Goal: Transaction & Acquisition: Book appointment/travel/reservation

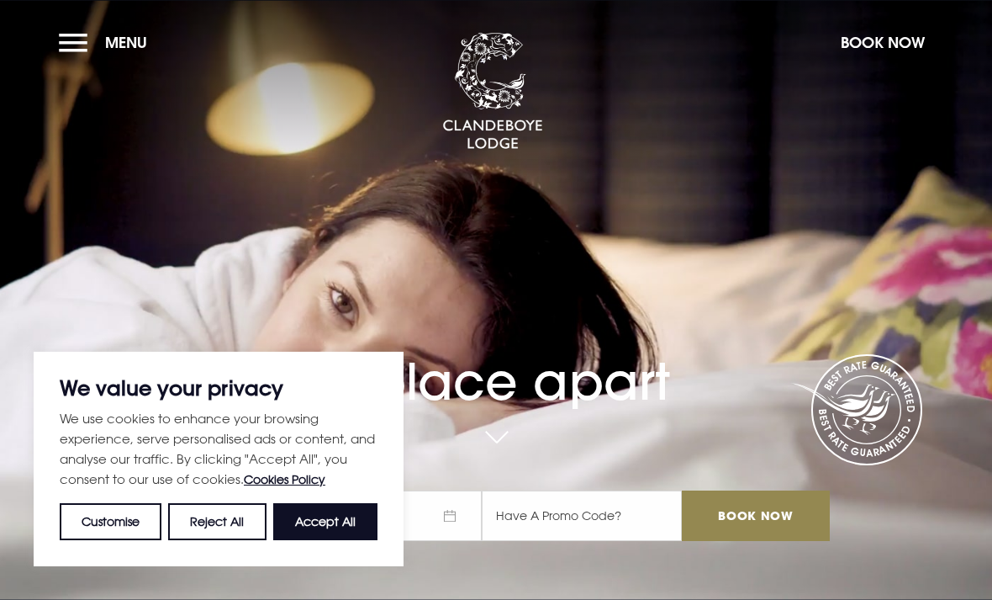
click at [325, 531] on button "Accept All" at bounding box center [325, 521] width 104 height 37
checkbox input "true"
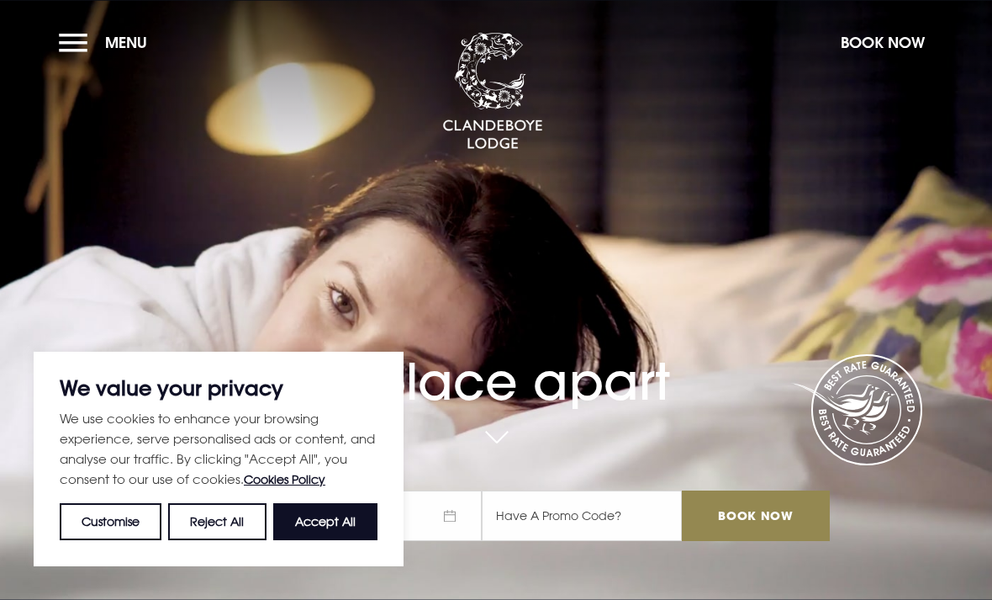
checkbox input "true"
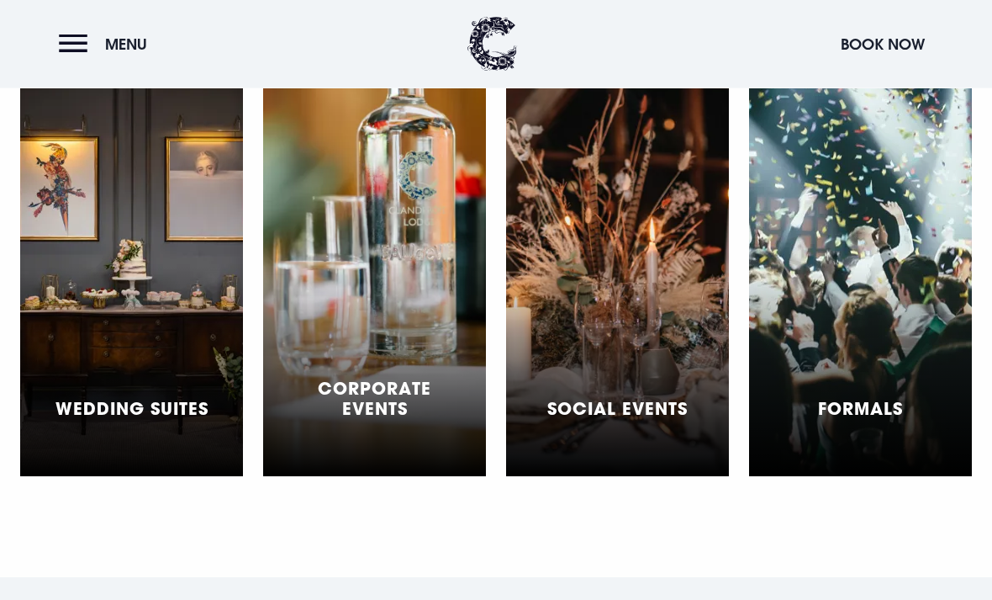
scroll to position [4976, 0]
click at [189, 403] on h5 "Wedding Suites" at bounding box center [131, 408] width 153 height 20
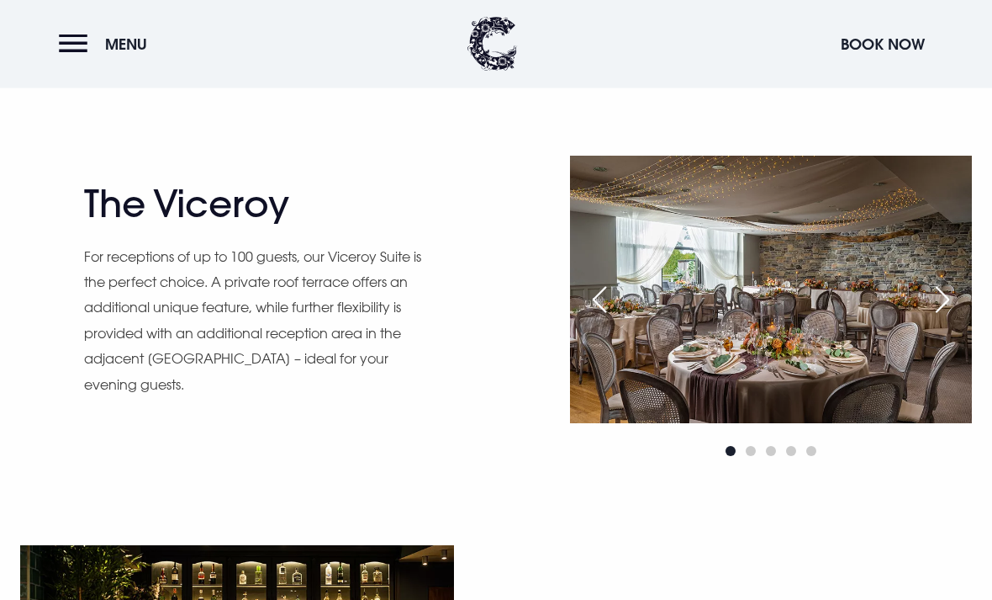
scroll to position [1426, 0]
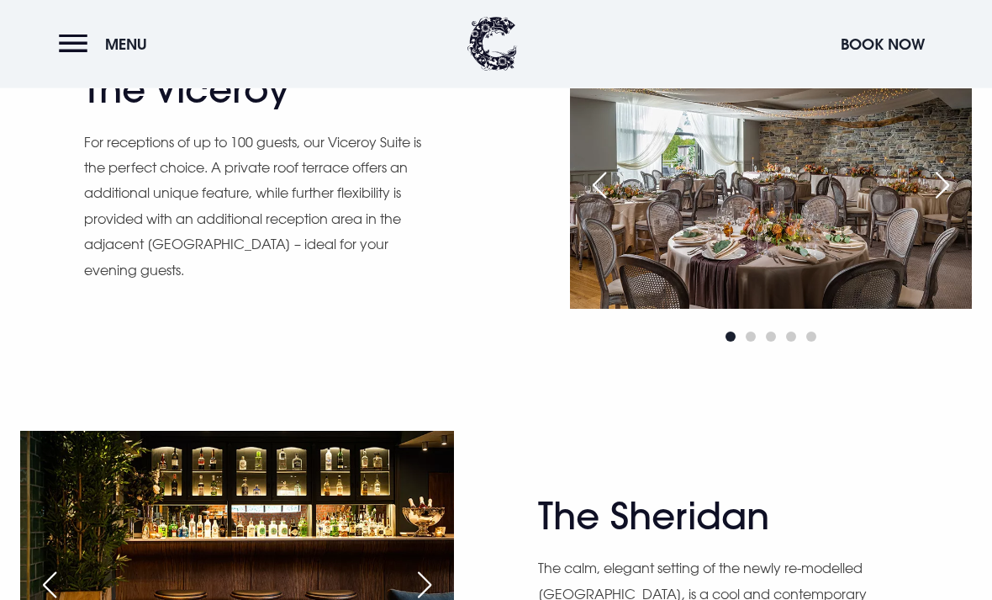
click at [947, 204] on div "Next slide" at bounding box center [943, 185] width 42 height 37
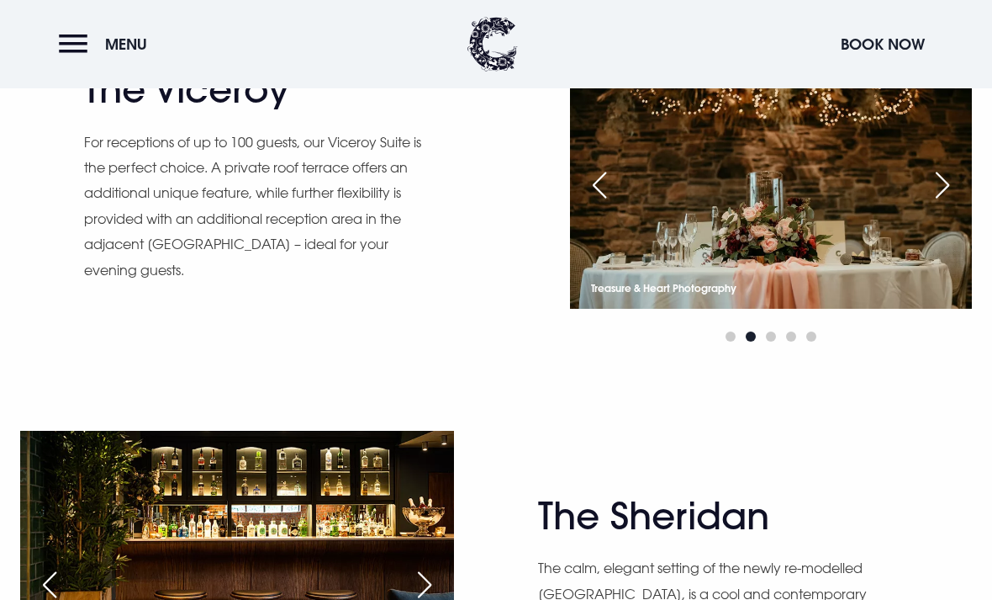
click at [939, 203] on div "Next slide" at bounding box center [943, 184] width 42 height 37
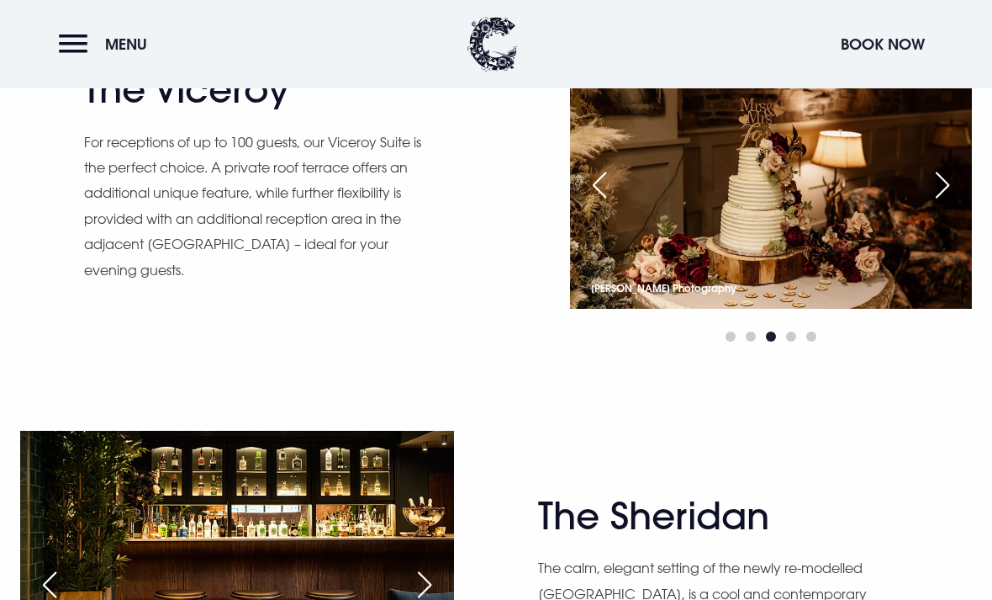
click at [945, 203] on div "Next slide" at bounding box center [943, 184] width 42 height 37
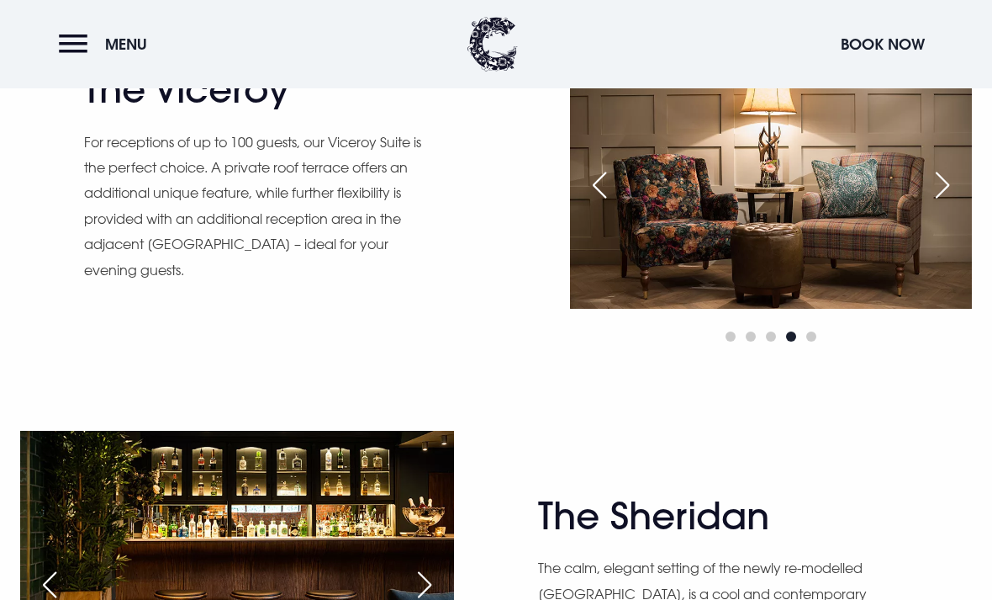
click at [943, 203] on div "Next slide" at bounding box center [943, 184] width 42 height 37
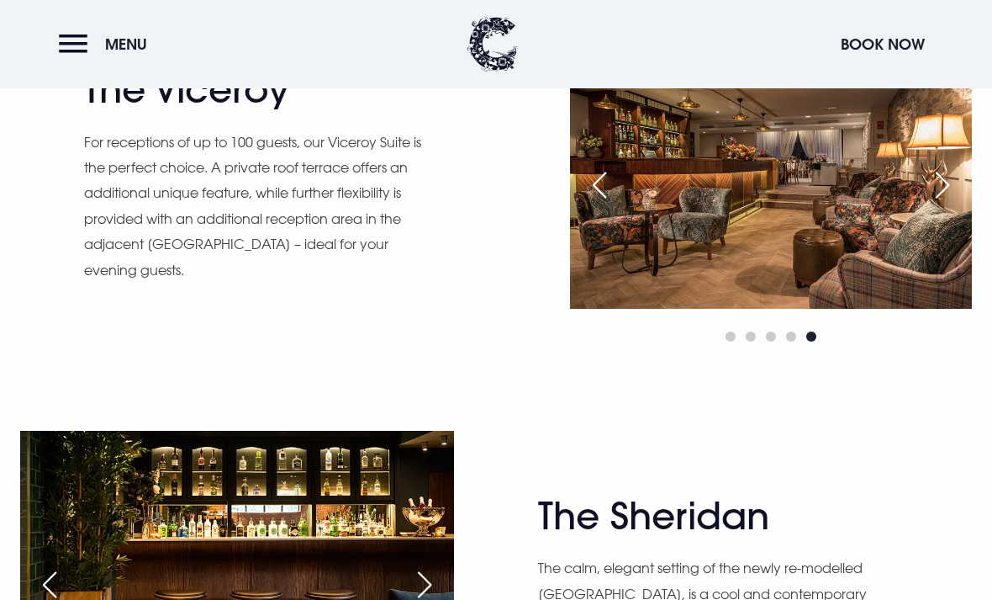
click at [942, 203] on div "Next slide" at bounding box center [943, 184] width 42 height 37
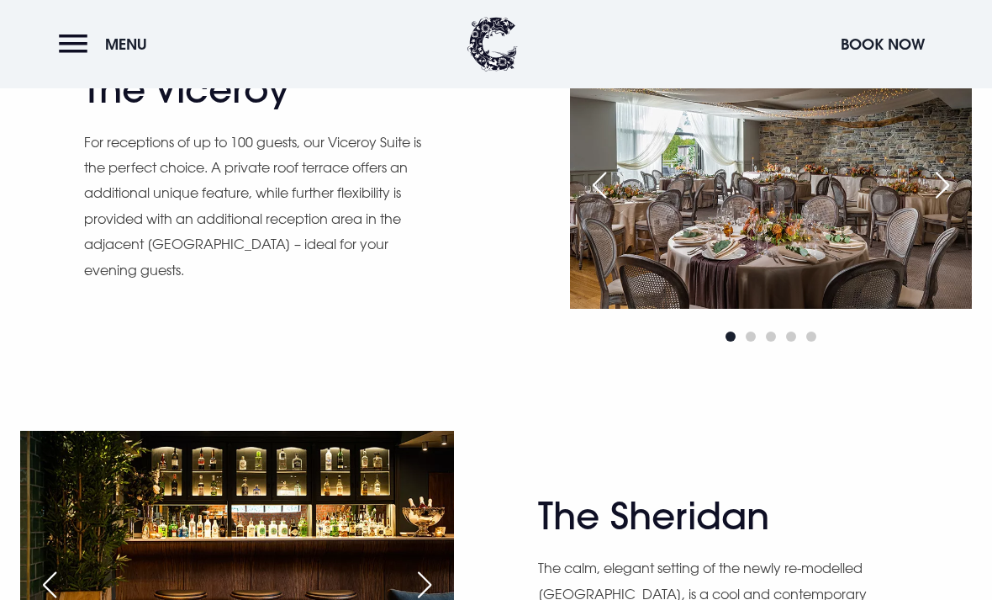
click at [943, 203] on div "Next slide" at bounding box center [943, 184] width 42 height 37
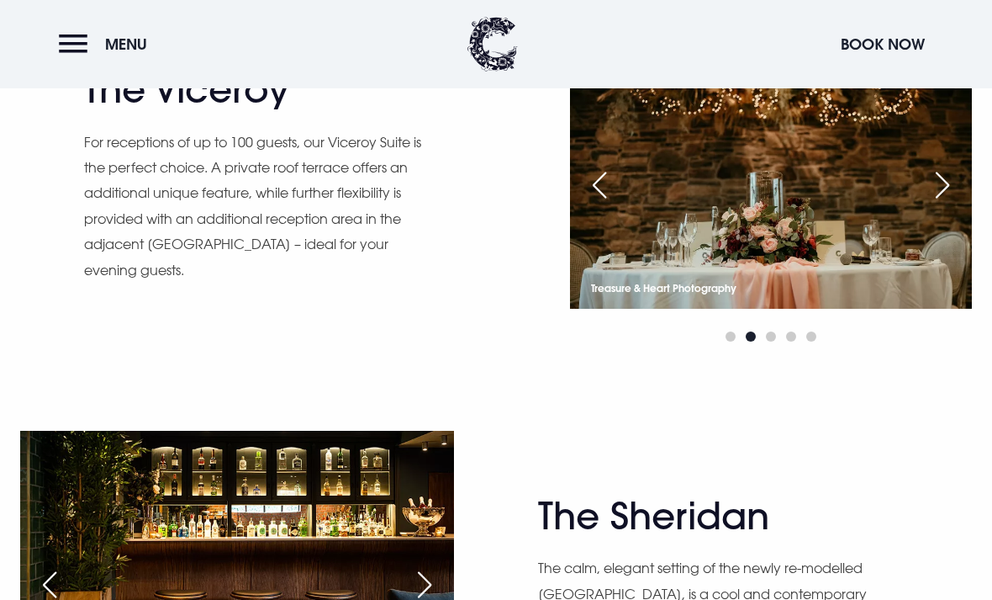
click at [942, 203] on div "Next slide" at bounding box center [943, 184] width 42 height 37
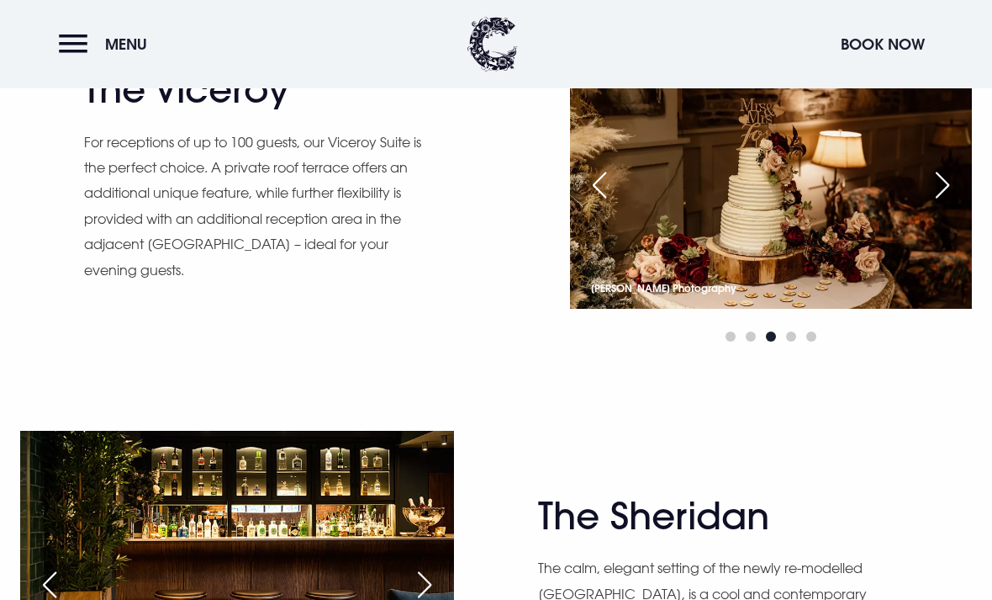
click at [938, 203] on div "Next slide" at bounding box center [943, 184] width 42 height 37
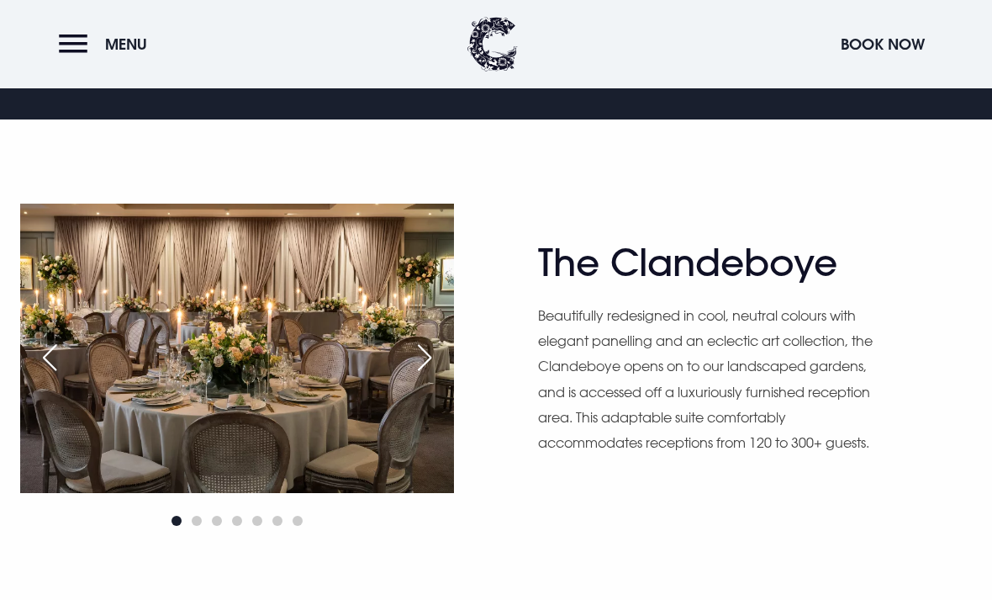
scroll to position [851, 0]
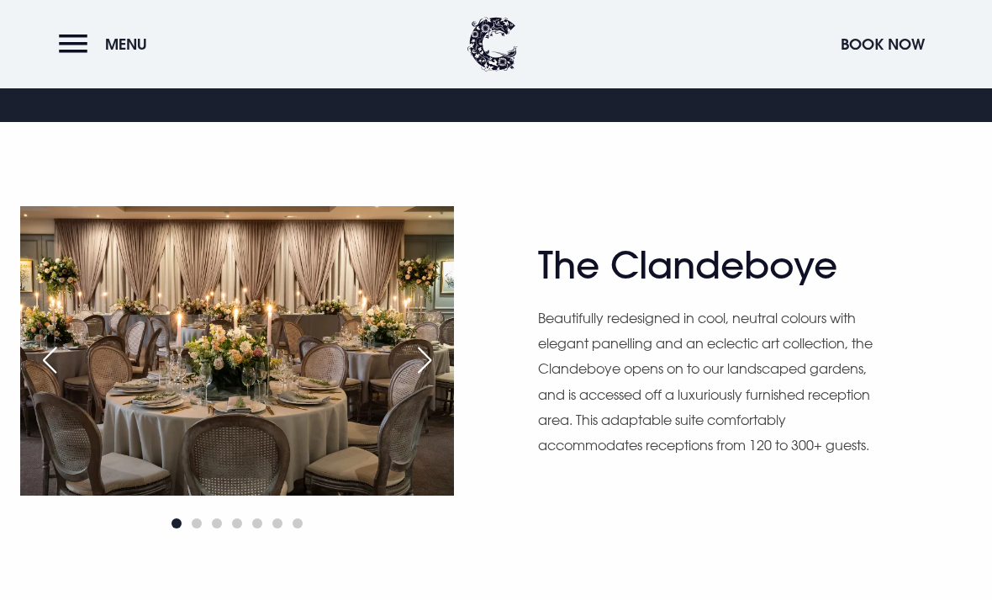
click at [420, 378] on div "Next slide" at bounding box center [425, 359] width 42 height 37
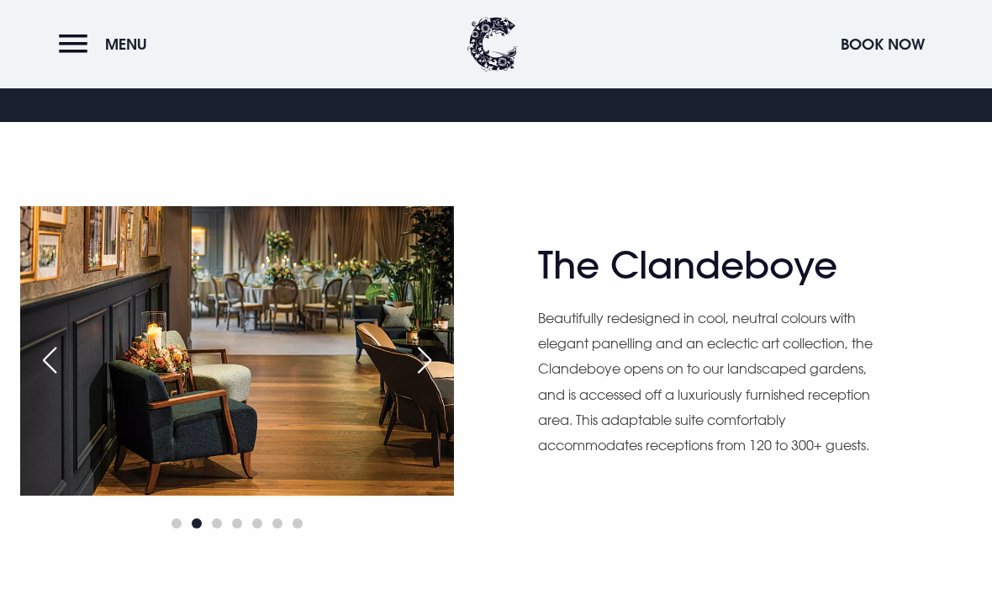
click at [409, 378] on div "Next slide" at bounding box center [425, 359] width 42 height 37
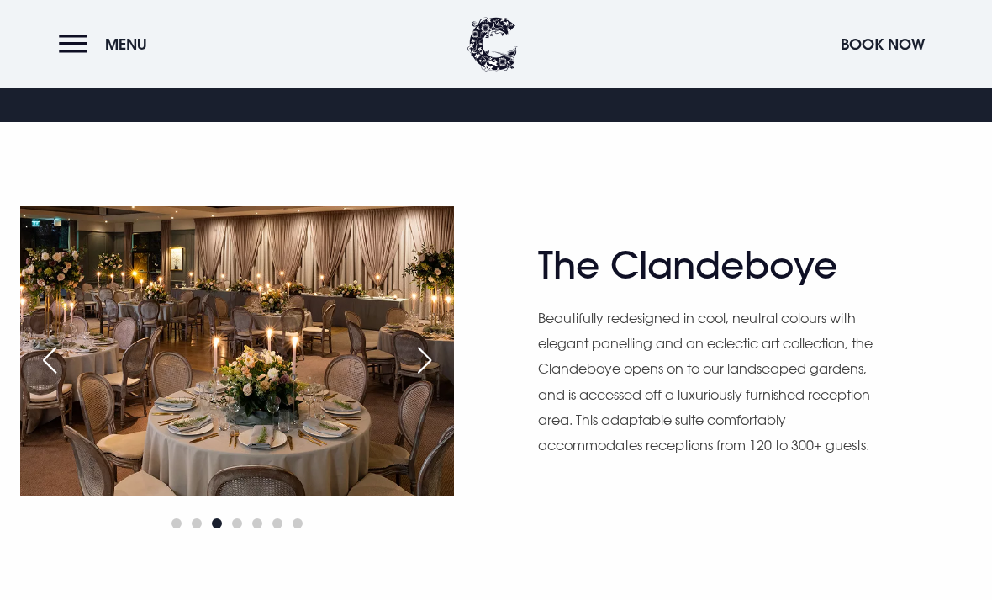
click at [415, 378] on div "Next slide" at bounding box center [425, 359] width 42 height 37
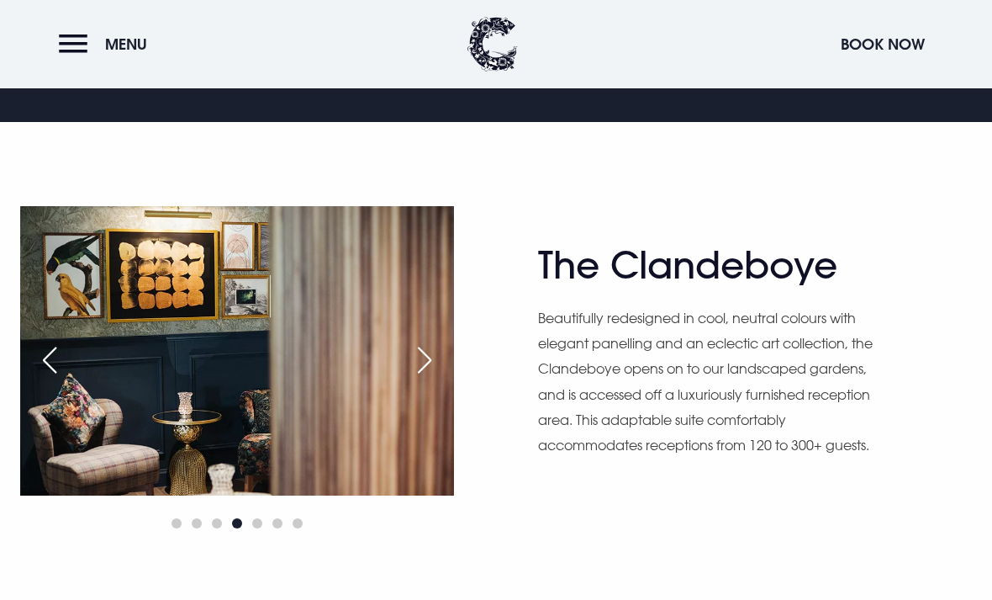
click at [411, 433] on img at bounding box center [237, 350] width 434 height 289
click at [411, 432] on img at bounding box center [237, 350] width 434 height 289
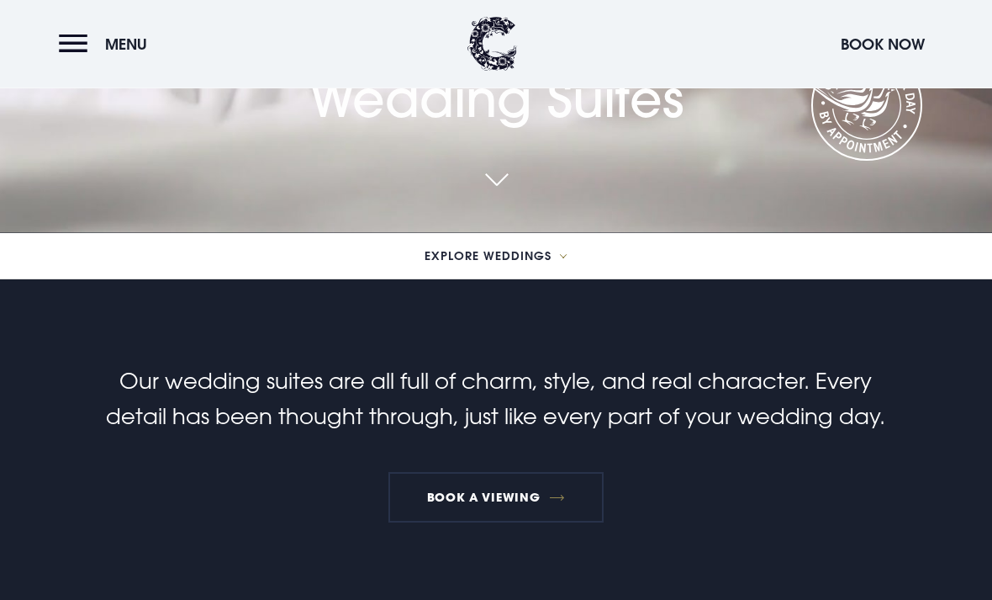
click at [71, 45] on button "Menu" at bounding box center [107, 44] width 97 height 36
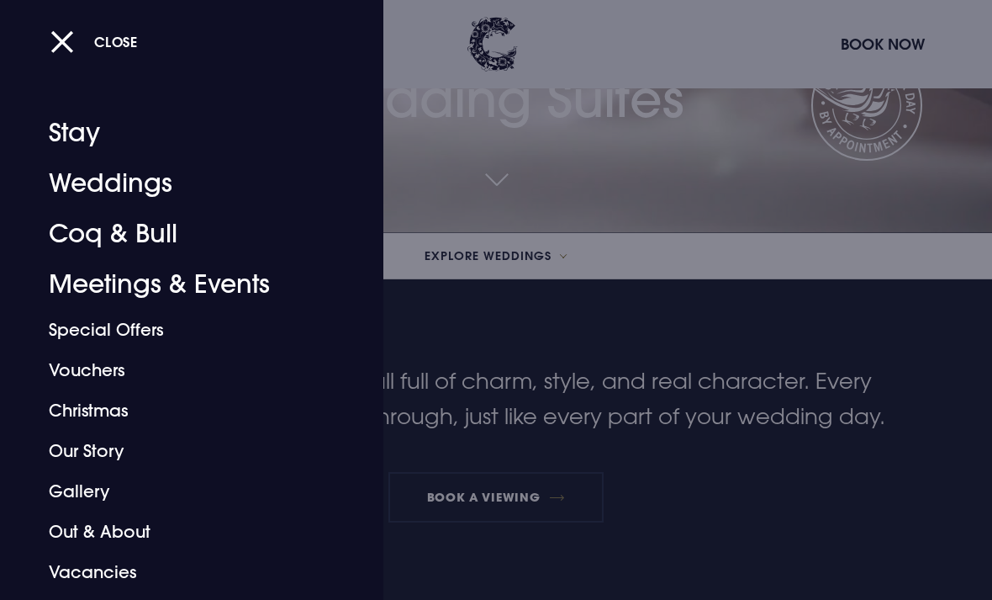
scroll to position [0, 0]
click at [78, 141] on link "Stay" at bounding box center [180, 133] width 263 height 50
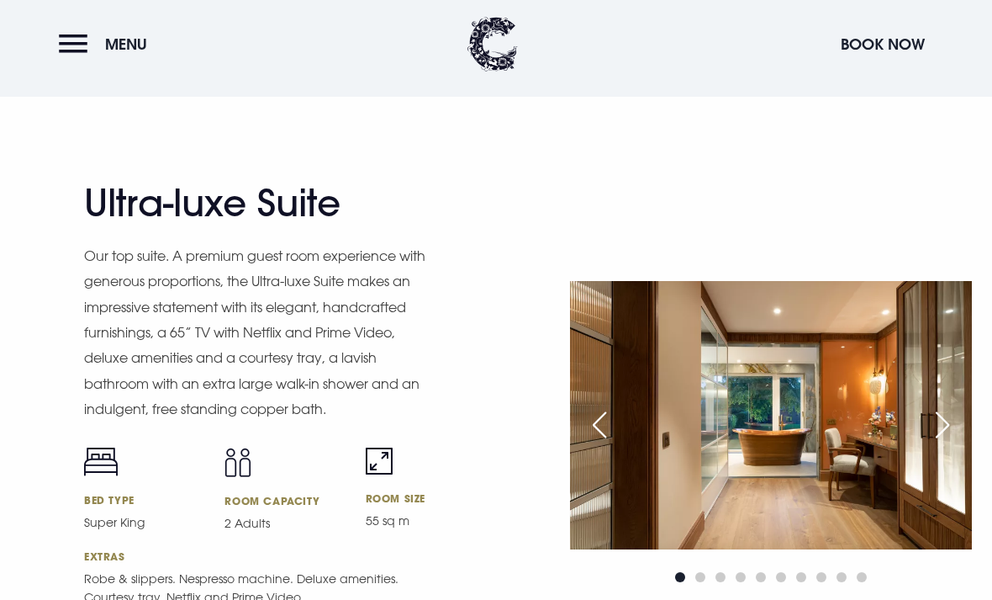
scroll to position [2240, 0]
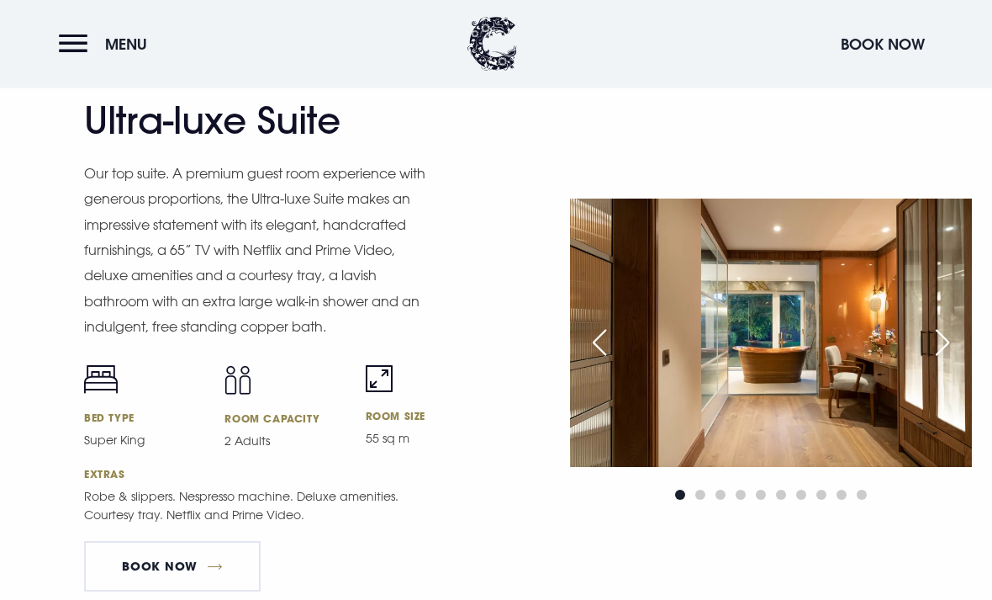
click at [934, 362] on div "Next slide" at bounding box center [943, 343] width 42 height 37
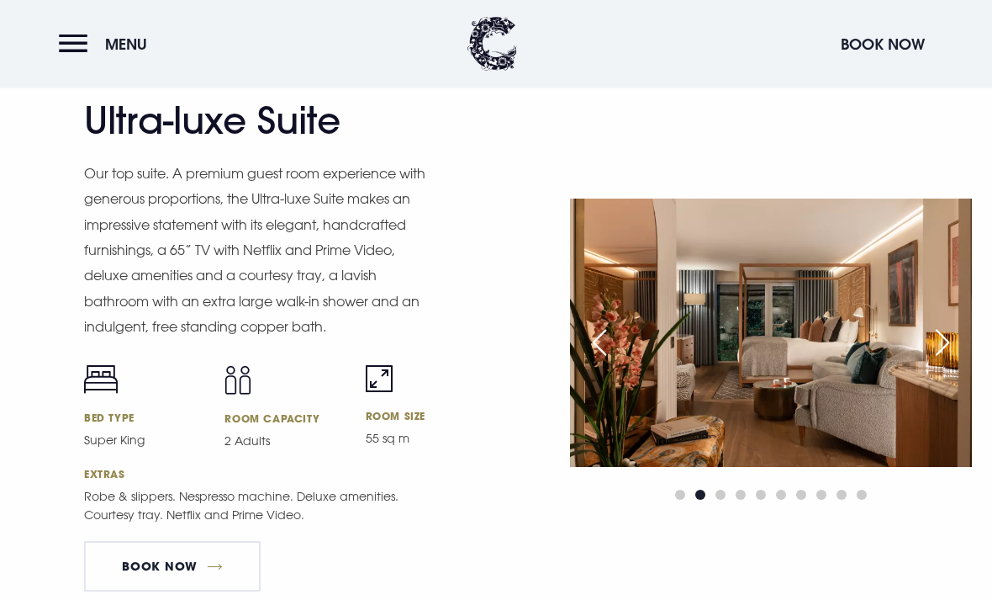
scroll to position [2241, 0]
click at [944, 361] on div "Next slide" at bounding box center [943, 342] width 42 height 37
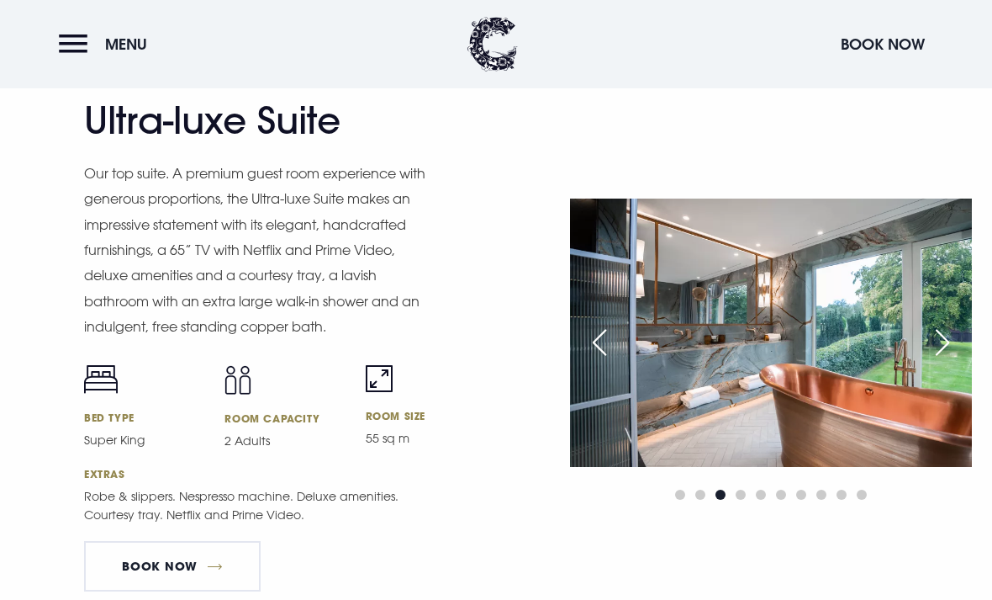
click at [945, 361] on div "Next slide" at bounding box center [943, 342] width 42 height 37
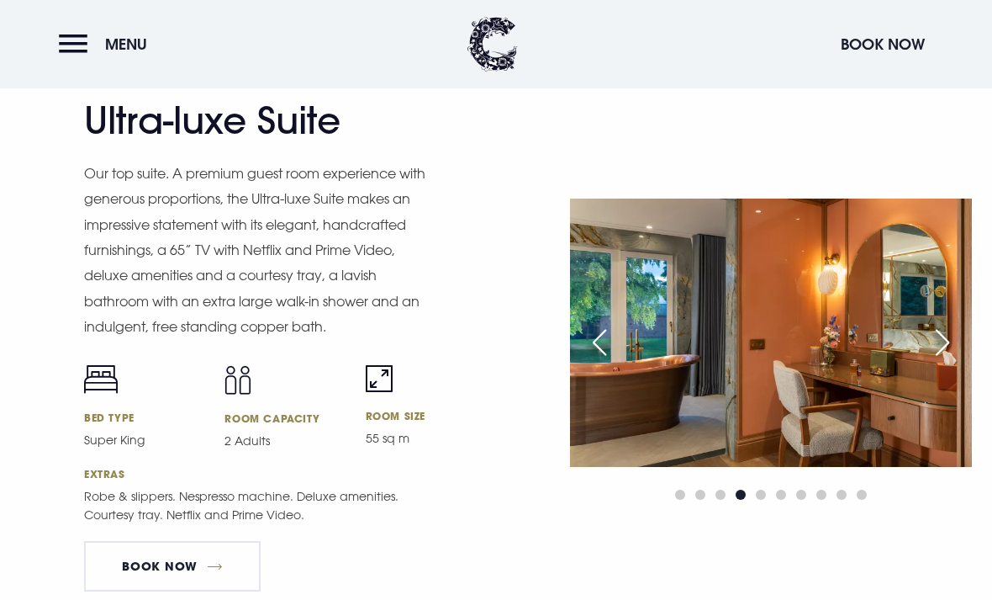
click at [932, 361] on div "Next slide" at bounding box center [943, 342] width 42 height 37
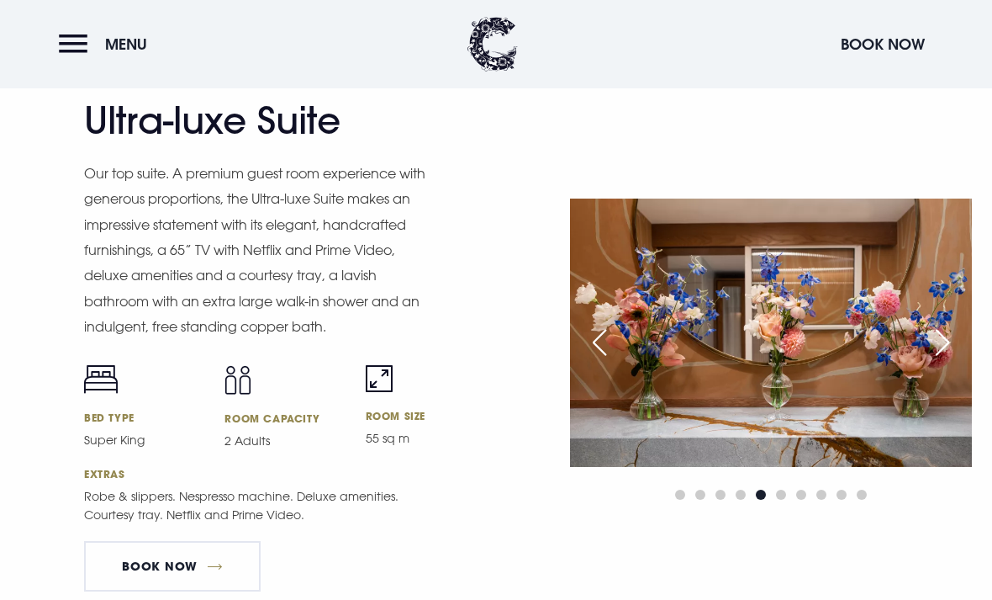
click at [922, 361] on div "Next slide" at bounding box center [943, 342] width 42 height 37
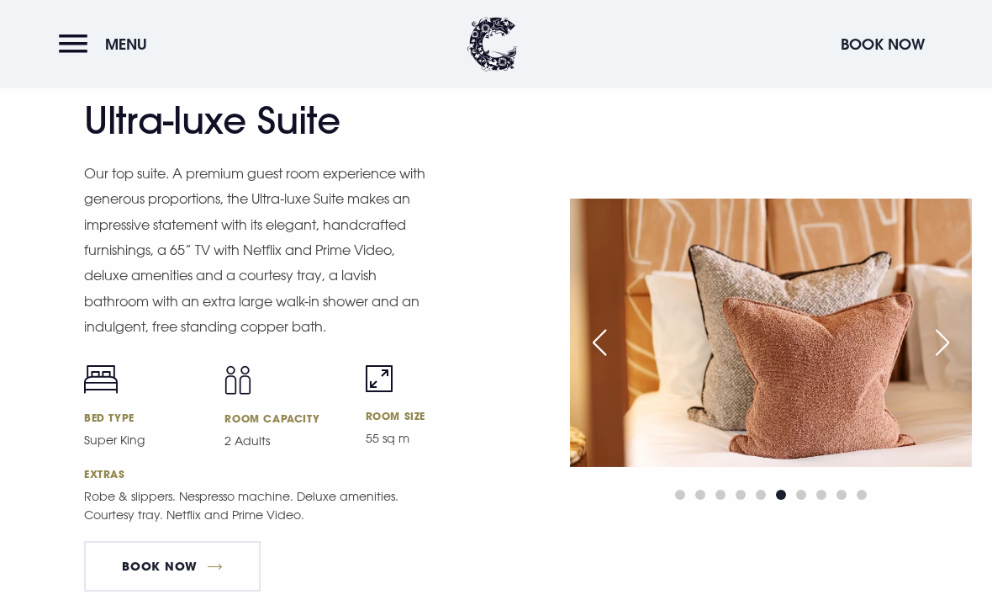
click at [911, 400] on img at bounding box center [771, 331] width 402 height 267
click at [927, 361] on div "Next slide" at bounding box center [943, 342] width 42 height 37
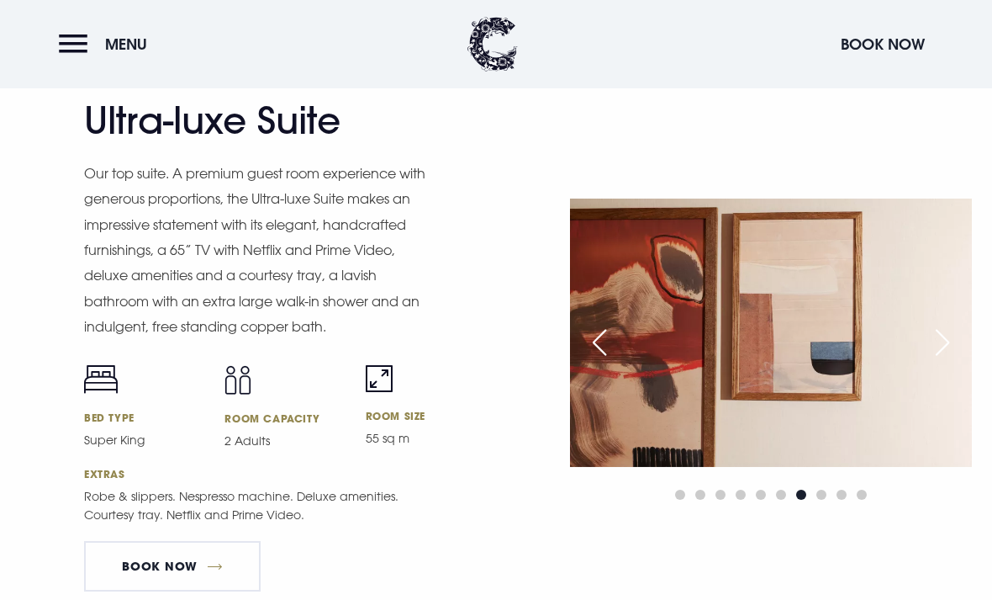
click at [943, 361] on div "Next slide" at bounding box center [943, 342] width 42 height 37
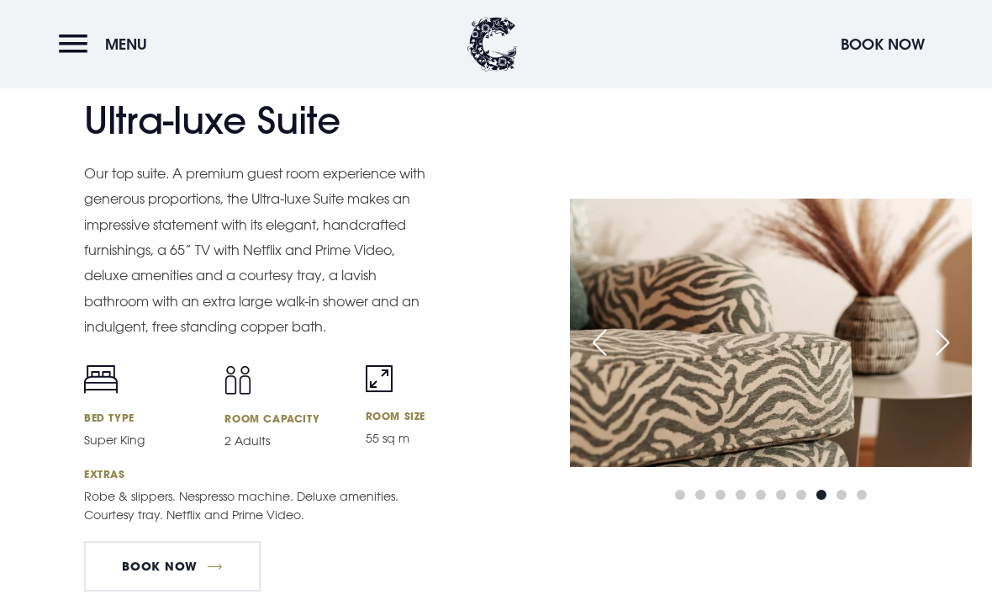
click at [944, 361] on div "Next slide" at bounding box center [943, 342] width 42 height 37
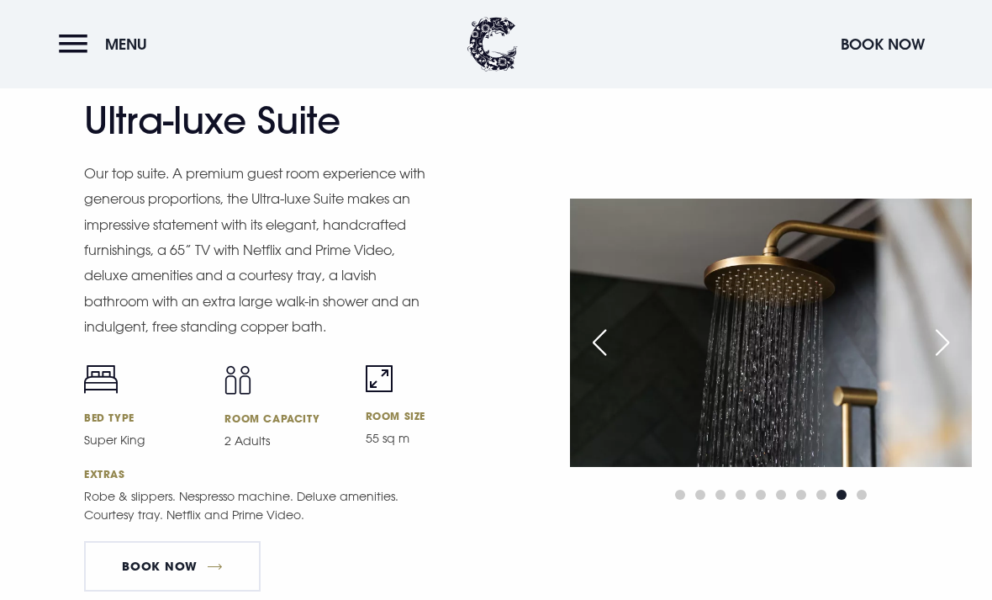
click at [941, 361] on div "Next slide" at bounding box center [943, 342] width 42 height 37
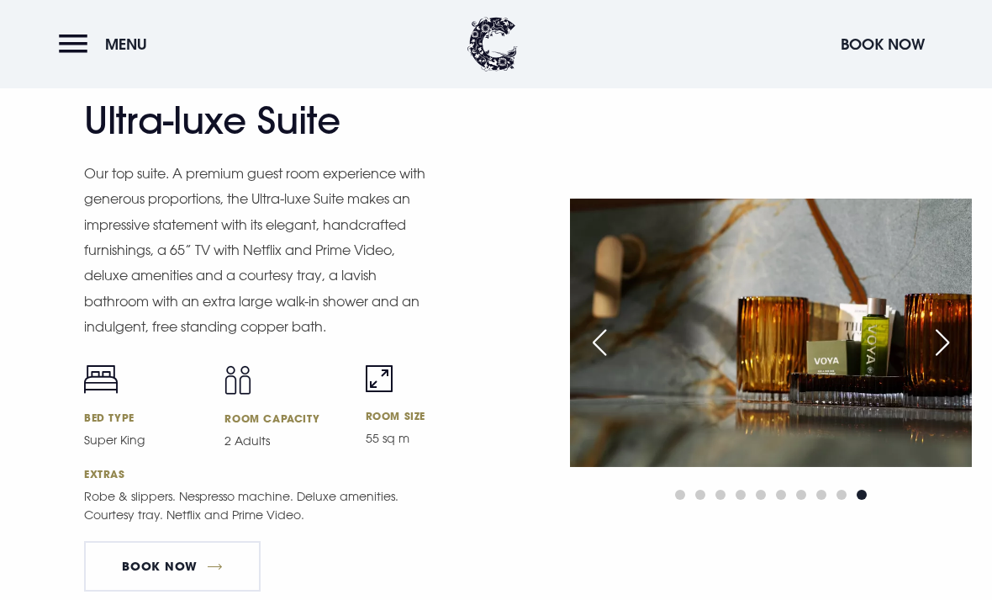
click at [937, 361] on div "Next slide" at bounding box center [943, 342] width 42 height 37
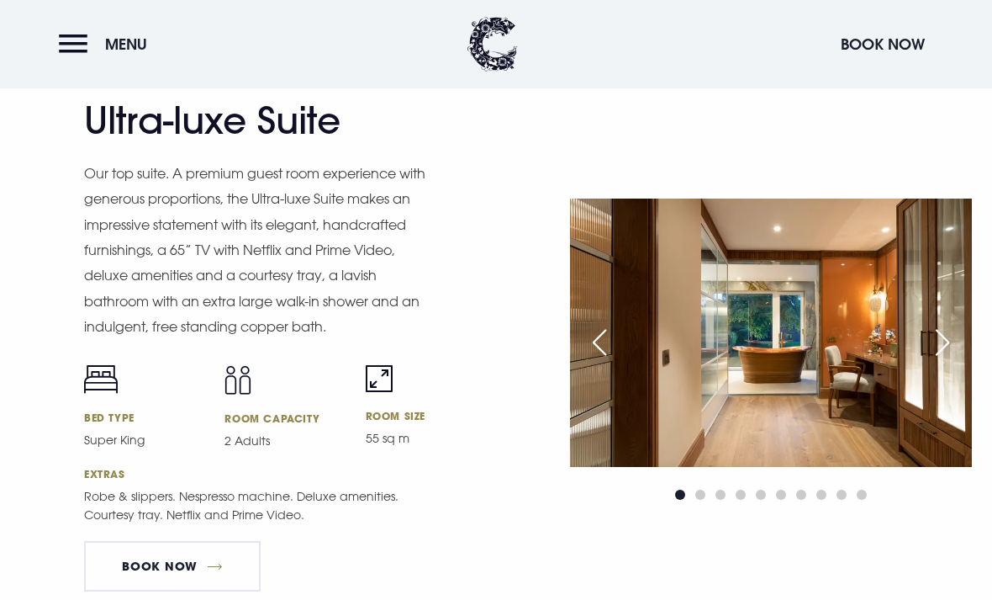
click at [933, 361] on div "Next slide" at bounding box center [943, 342] width 42 height 37
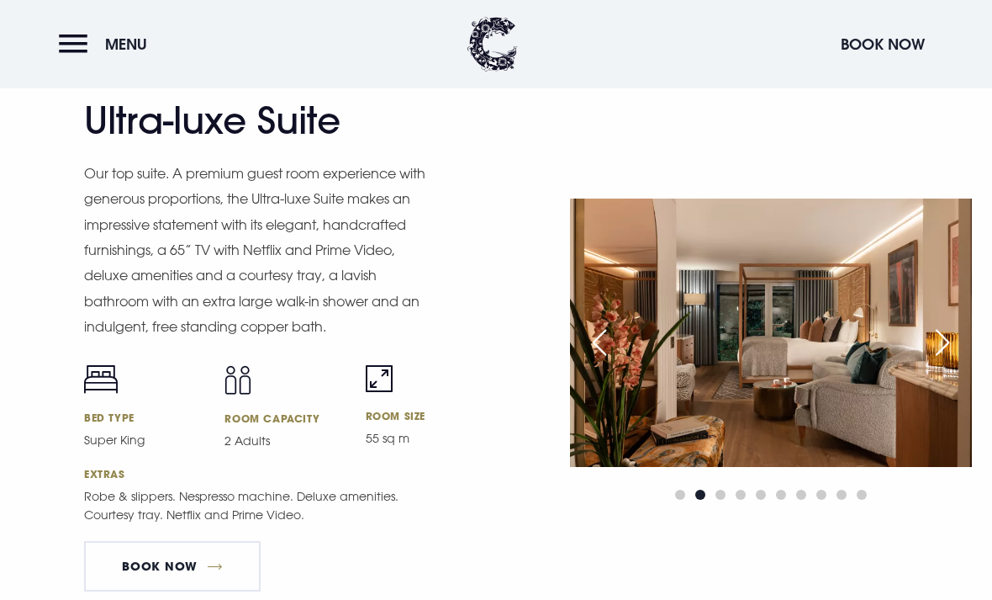
click at [941, 361] on div "Next slide" at bounding box center [943, 342] width 42 height 37
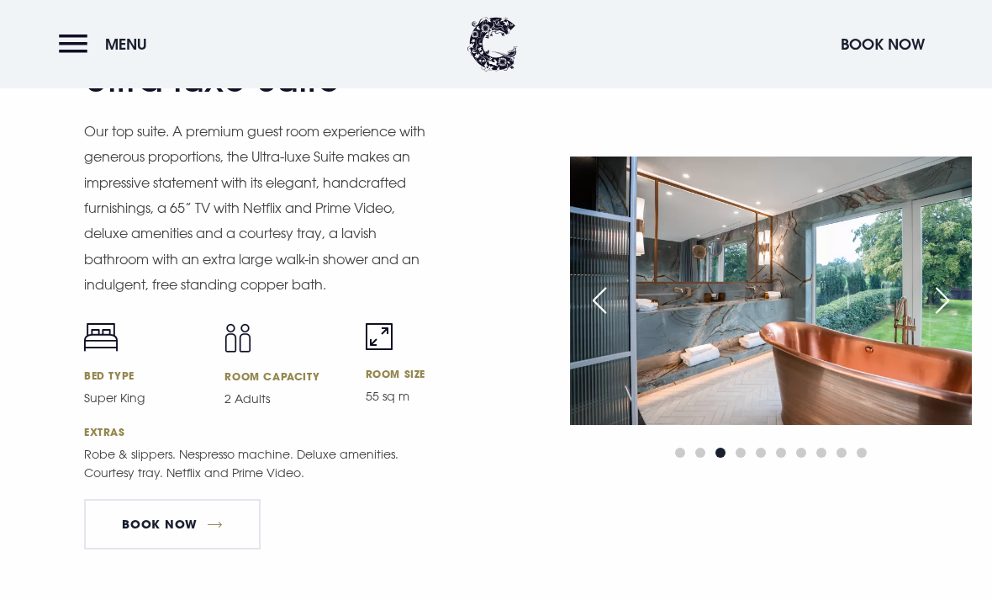
scroll to position [2282, 0]
click at [938, 320] on div "Next slide" at bounding box center [943, 301] width 42 height 37
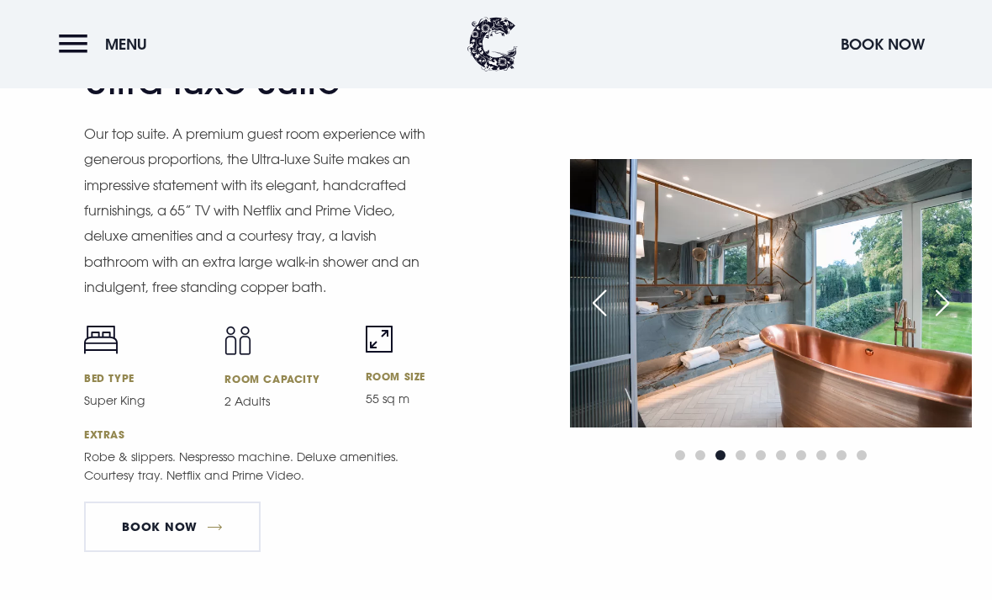
scroll to position [2271, 0]
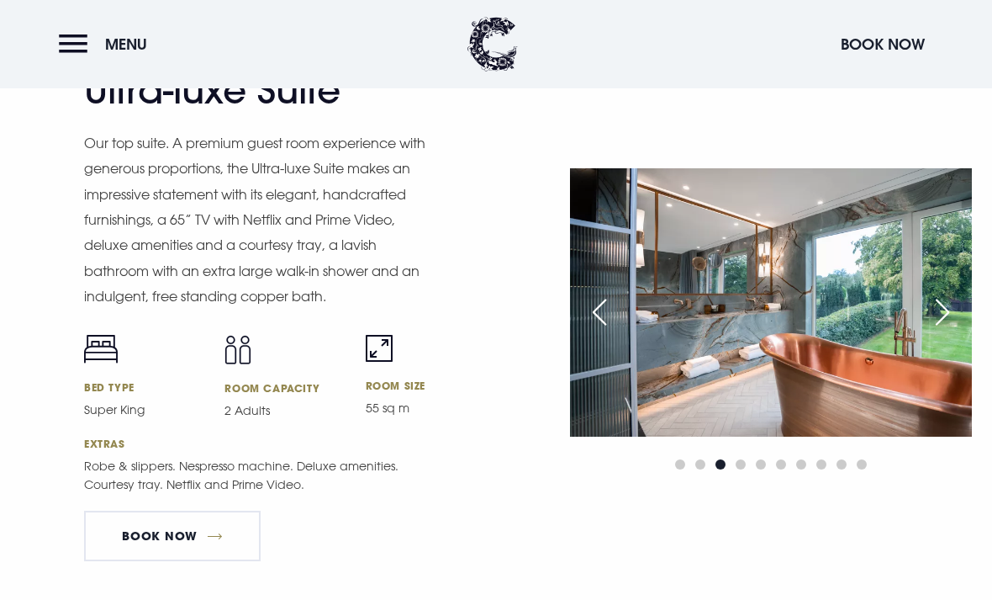
click at [235, 561] on link "Book Now" at bounding box center [172, 535] width 177 height 50
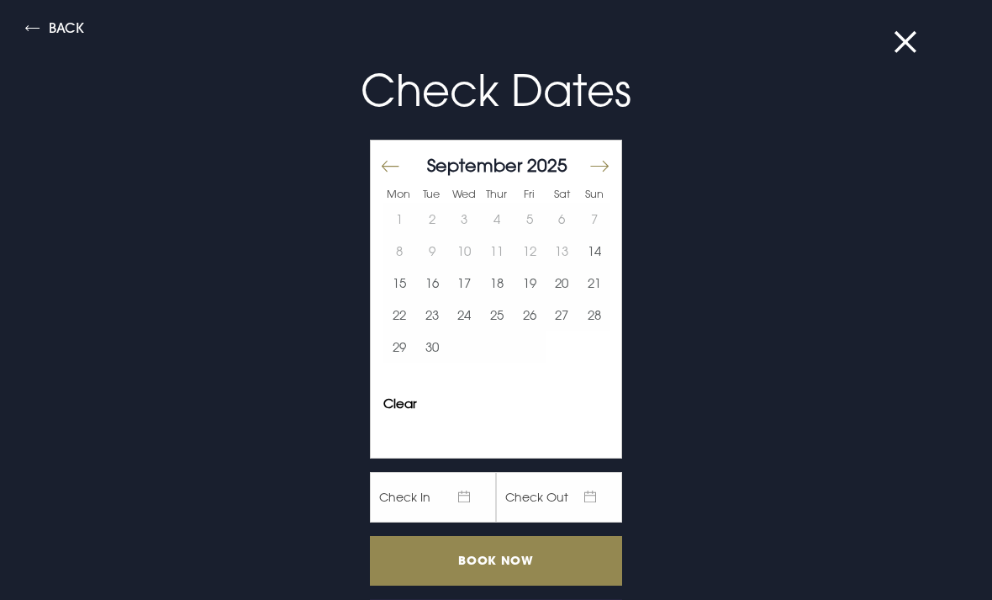
click at [606, 160] on button "Move forward to switch to the next month." at bounding box center [599, 166] width 20 height 35
click at [605, 157] on button "Move forward to switch to the next month." at bounding box center [599, 166] width 20 height 35
click at [592, 161] on button "Move forward to switch to the next month." at bounding box center [599, 166] width 20 height 35
click at [600, 156] on button "Move forward to switch to the next month." at bounding box center [599, 166] width 20 height 35
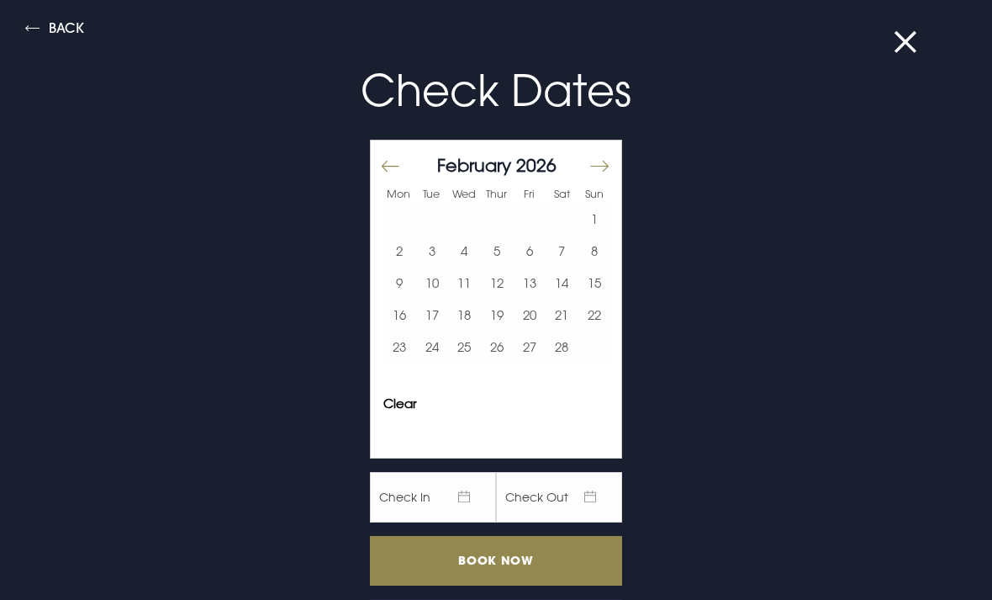
click at [600, 163] on button "Move forward to switch to the next month." at bounding box center [599, 166] width 20 height 35
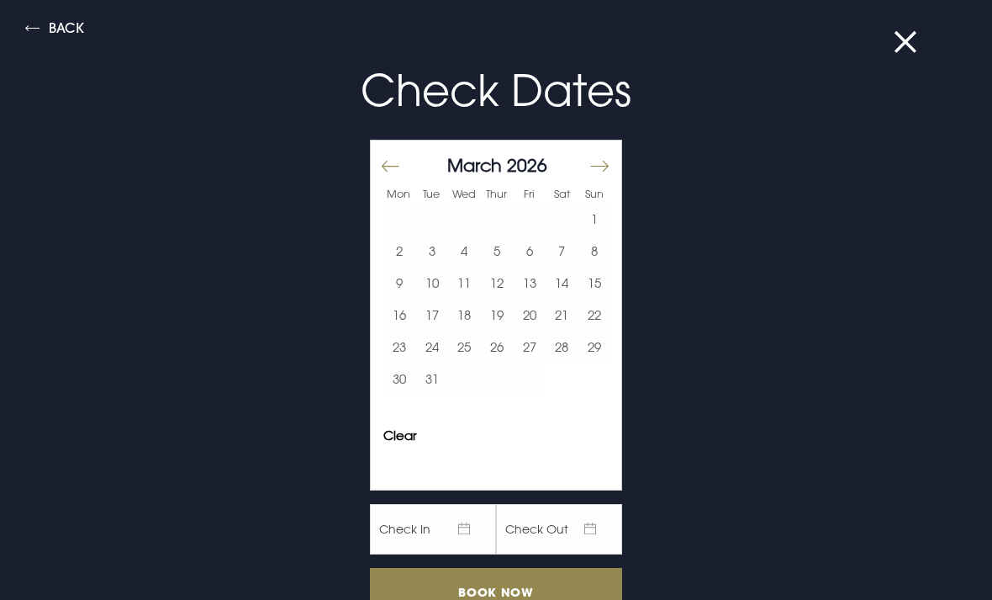
click at [598, 170] on button "Move forward to switch to the next month." at bounding box center [599, 166] width 20 height 35
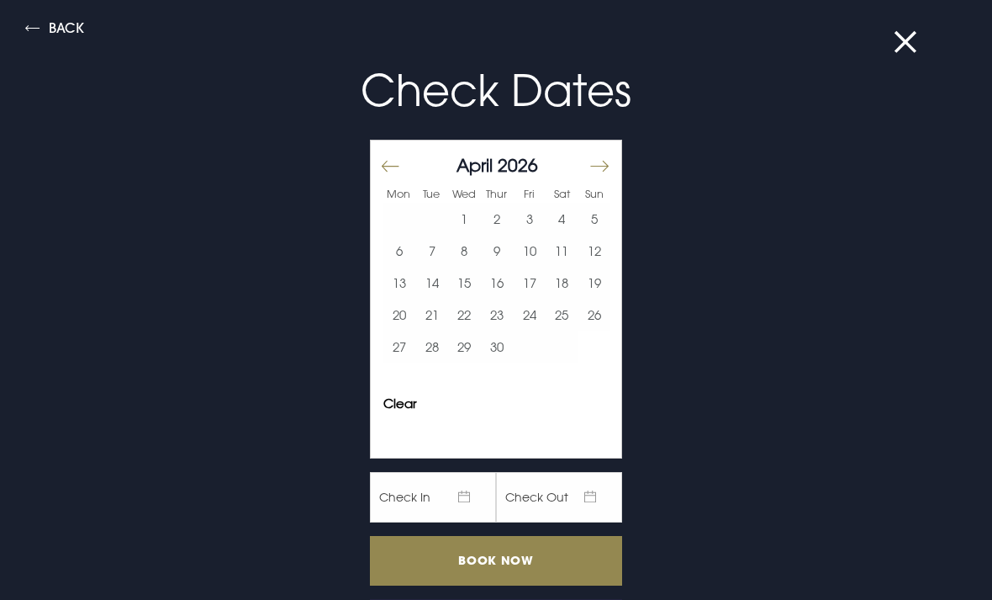
click at [889, 45] on div "Check Dates Mon Tue Wed Thur Fri Sat Sun March 2026 1 2 3 4 5 6 7 8 9 10 11 12 …" at bounding box center [496, 350] width 800 height 621
click at [900, 50] on button at bounding box center [916, 42] width 44 height 17
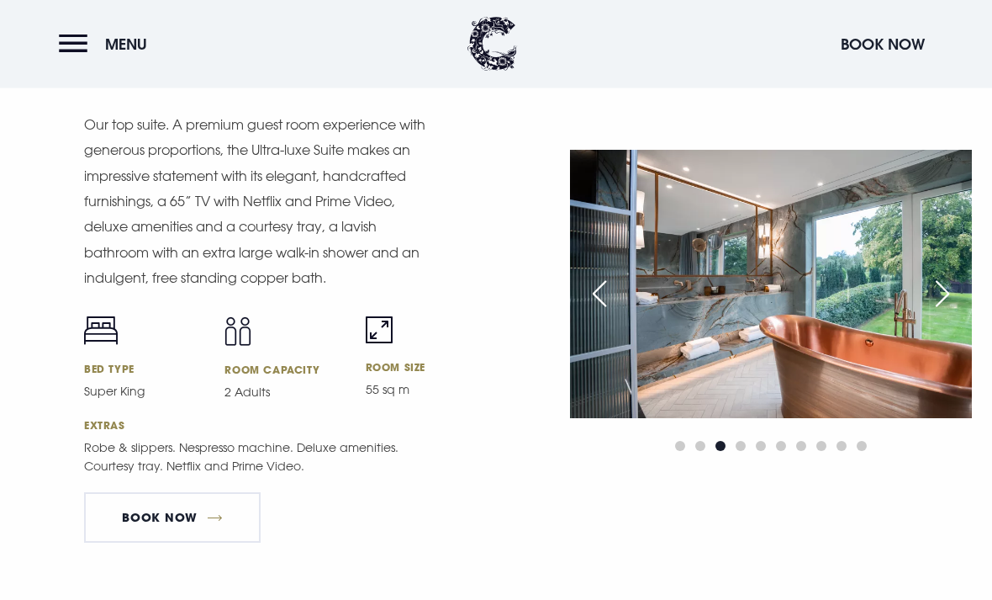
scroll to position [2322, 0]
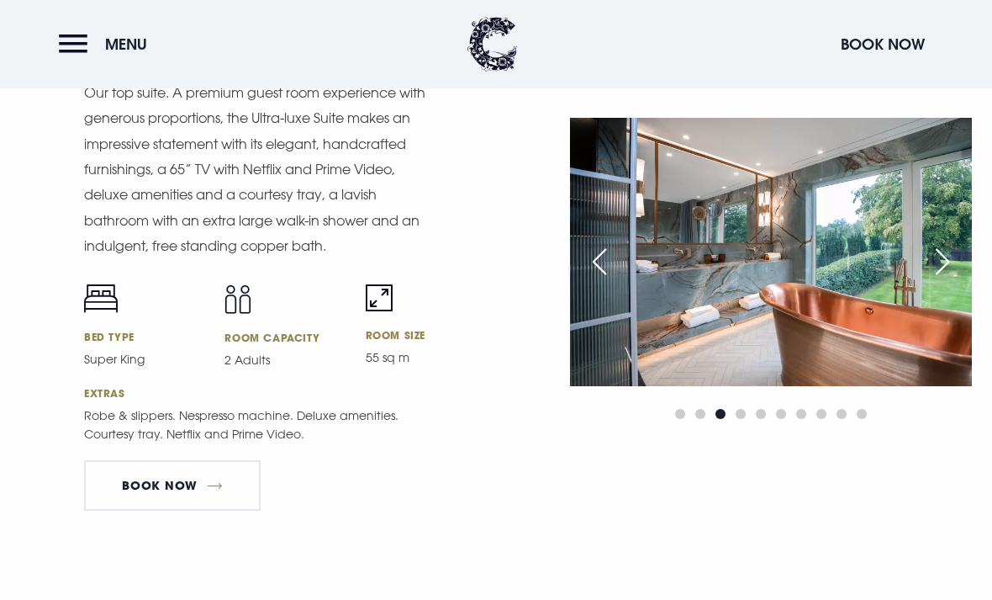
click at [241, 510] on link "Book Now" at bounding box center [172, 485] width 177 height 50
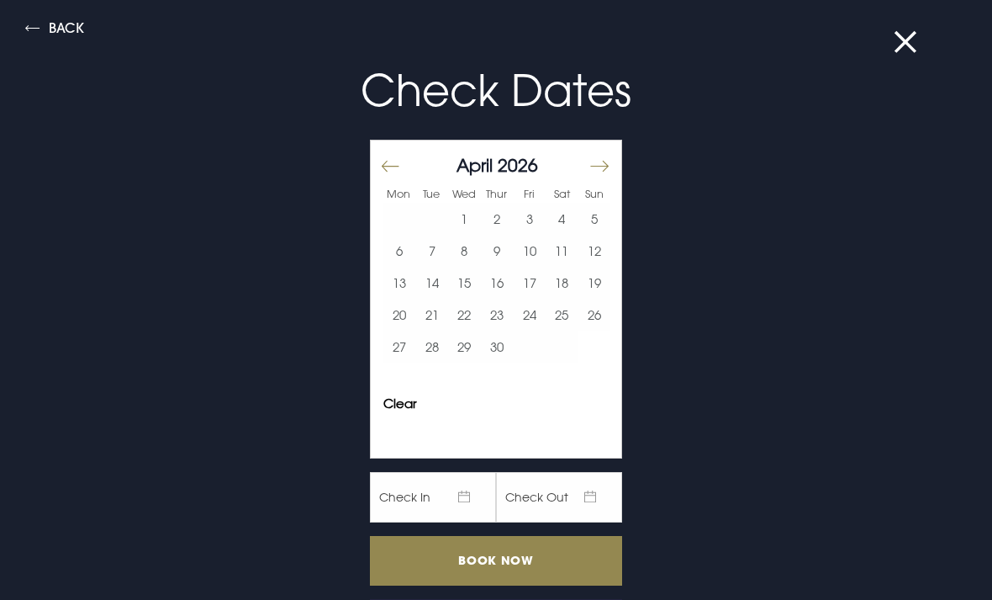
click at [895, 48] on button at bounding box center [916, 42] width 44 height 17
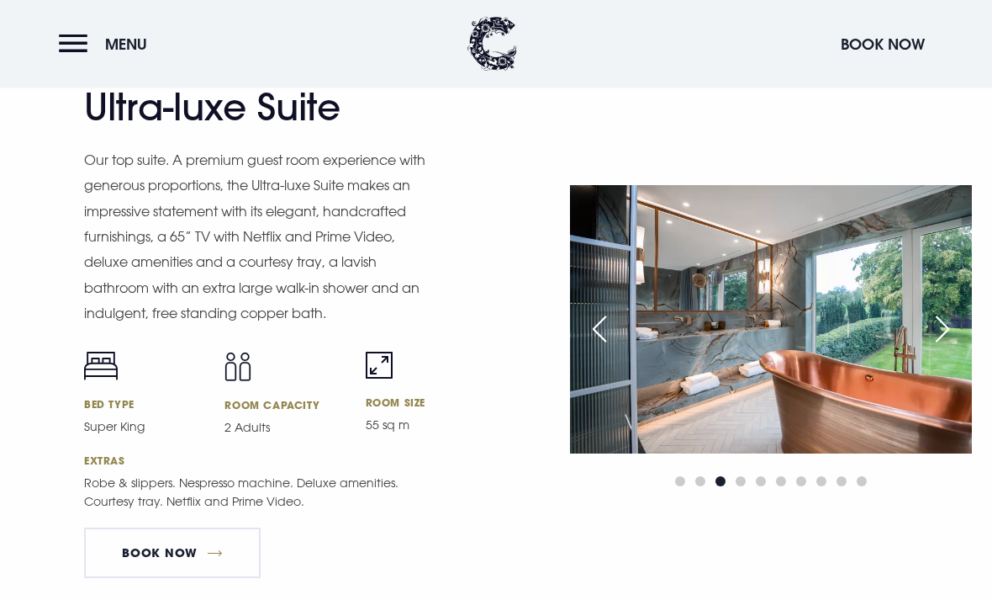
scroll to position [2255, 0]
click at [294, 129] on h2 "Ultra-luxe Suite" at bounding box center [248, 106] width 328 height 45
click at [80, 59] on button "Menu" at bounding box center [107, 44] width 97 height 36
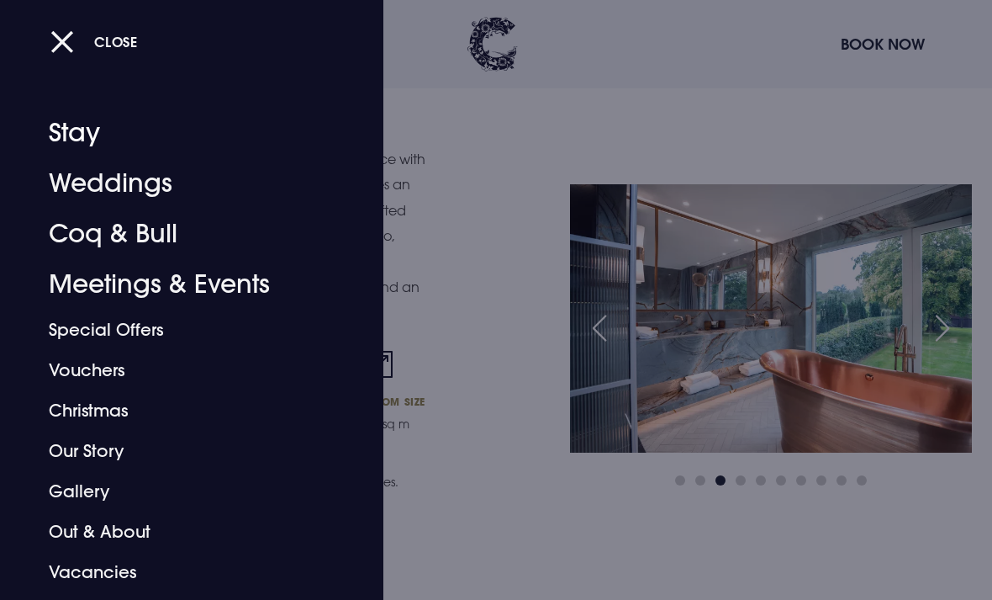
click at [80, 129] on link "Stay" at bounding box center [180, 133] width 263 height 50
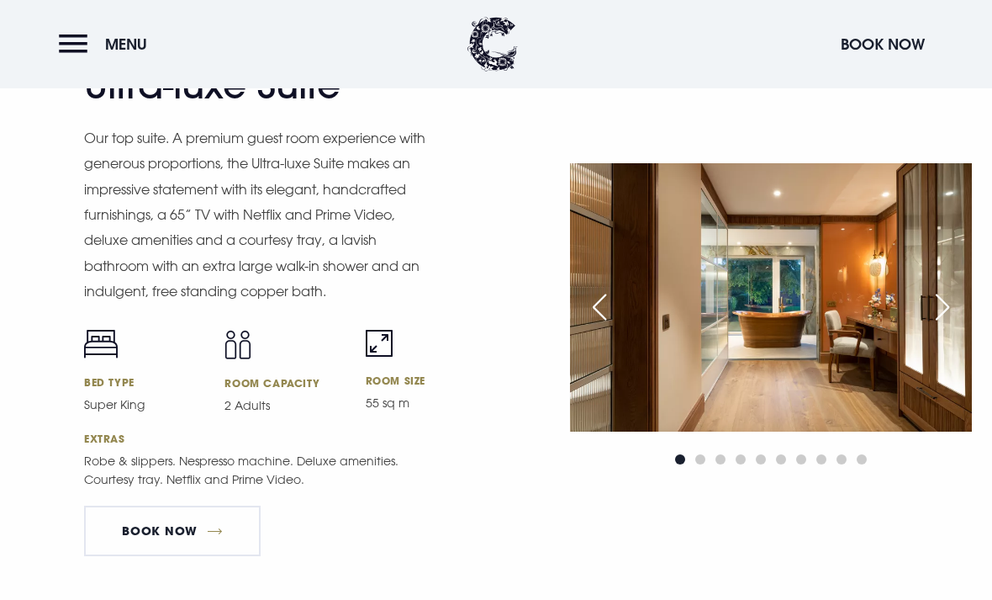
scroll to position [2274, 0]
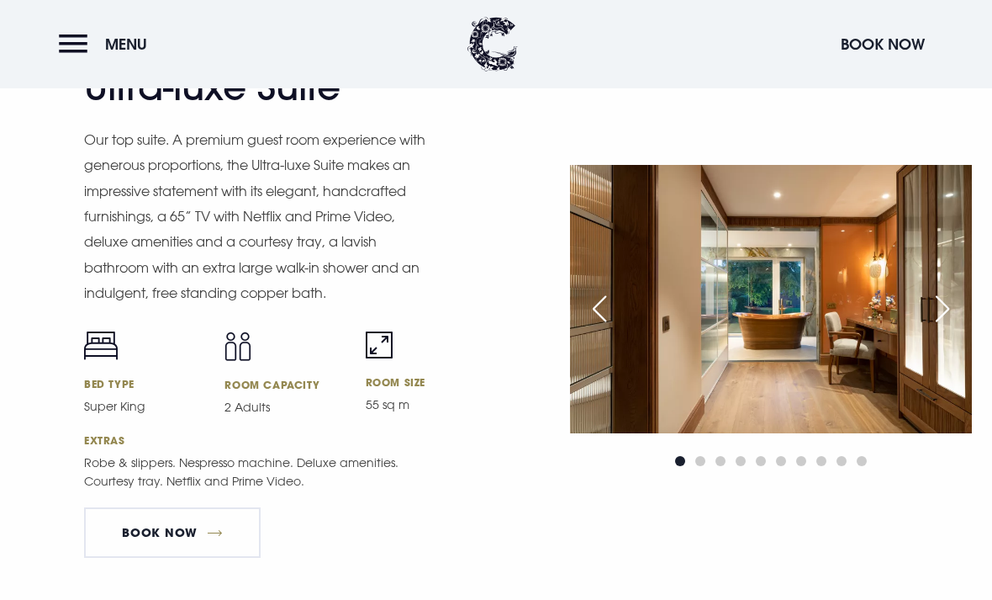
click at [935, 327] on div "Next slide" at bounding box center [943, 308] width 42 height 37
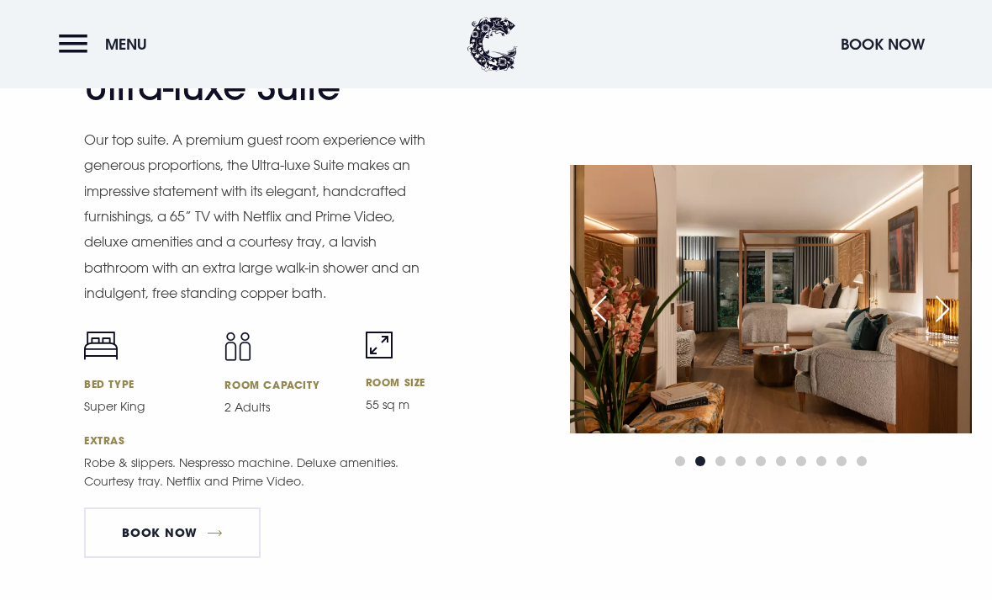
click at [940, 327] on div "Next slide" at bounding box center [943, 308] width 42 height 37
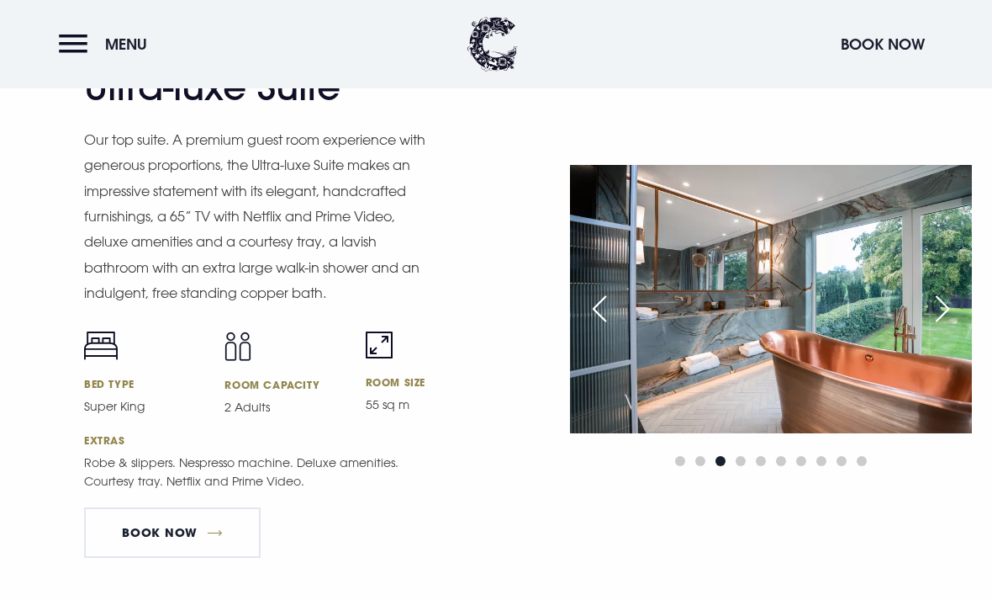
click at [948, 327] on div "Next slide" at bounding box center [943, 308] width 42 height 37
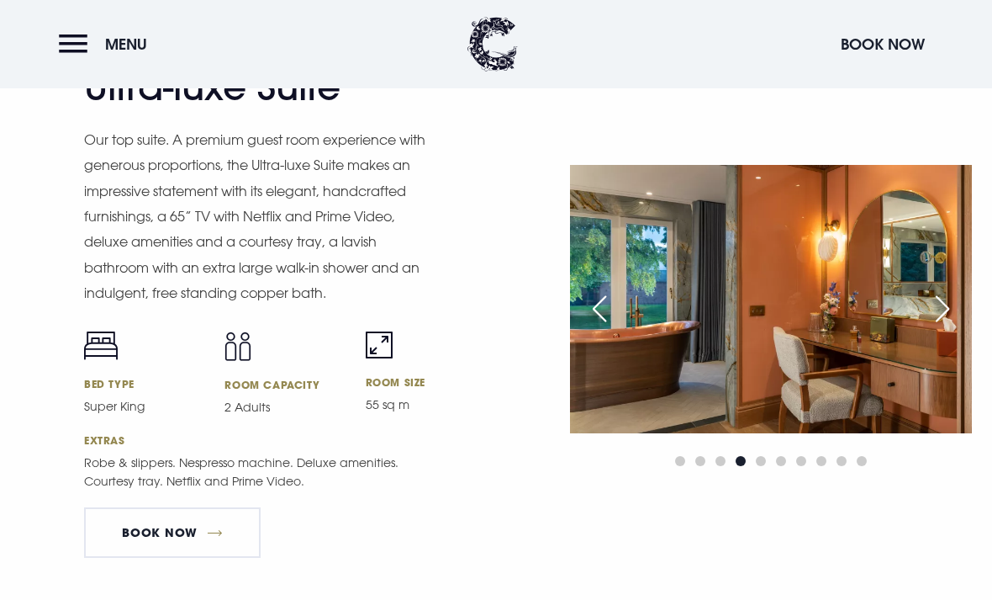
click at [948, 327] on div "Next slide" at bounding box center [943, 308] width 42 height 37
click at [938, 327] on div "Next slide" at bounding box center [943, 308] width 42 height 37
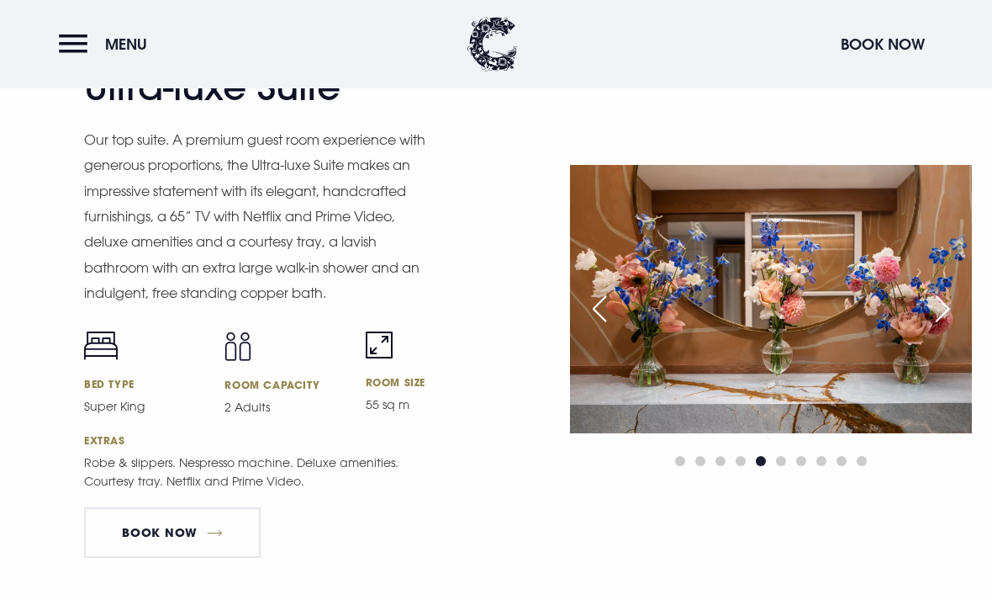
click at [940, 327] on div "Next slide" at bounding box center [943, 308] width 42 height 37
click at [939, 327] on div "Next slide" at bounding box center [943, 308] width 42 height 37
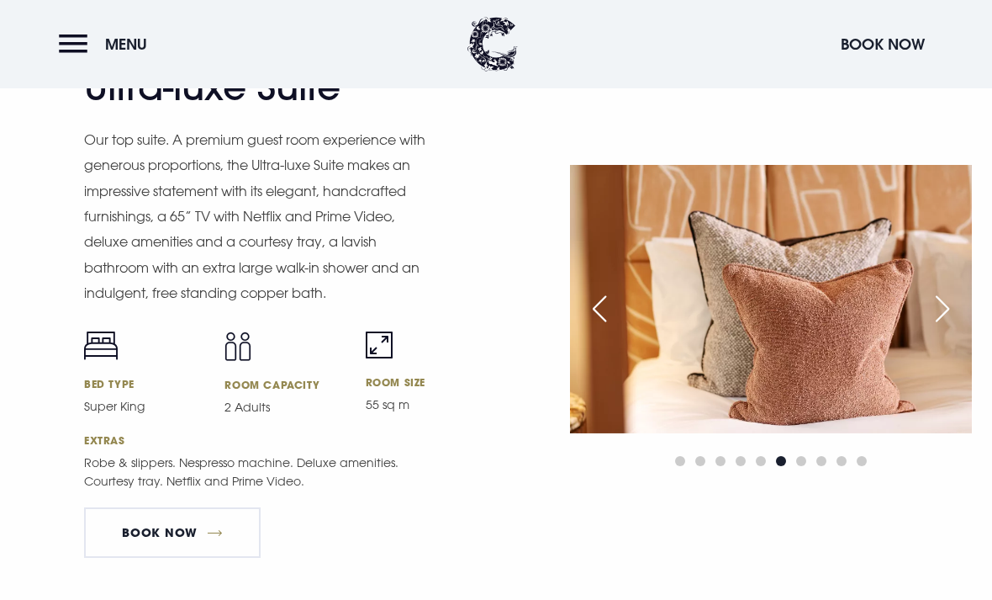
click at [938, 378] on img at bounding box center [771, 298] width 402 height 267
click at [944, 327] on div "Next slide" at bounding box center [943, 308] width 42 height 37
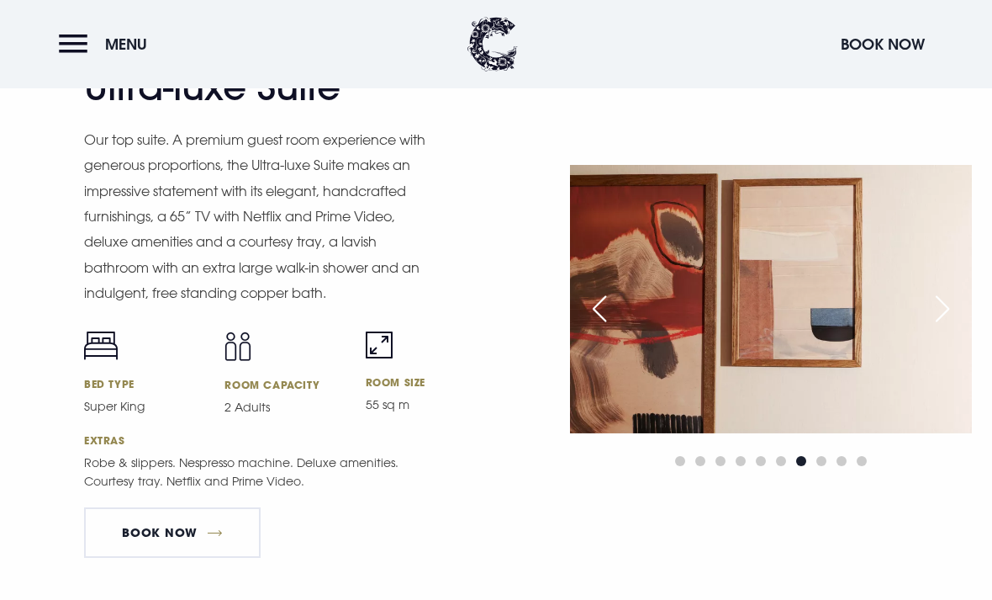
click at [938, 327] on div "Next slide" at bounding box center [943, 308] width 42 height 37
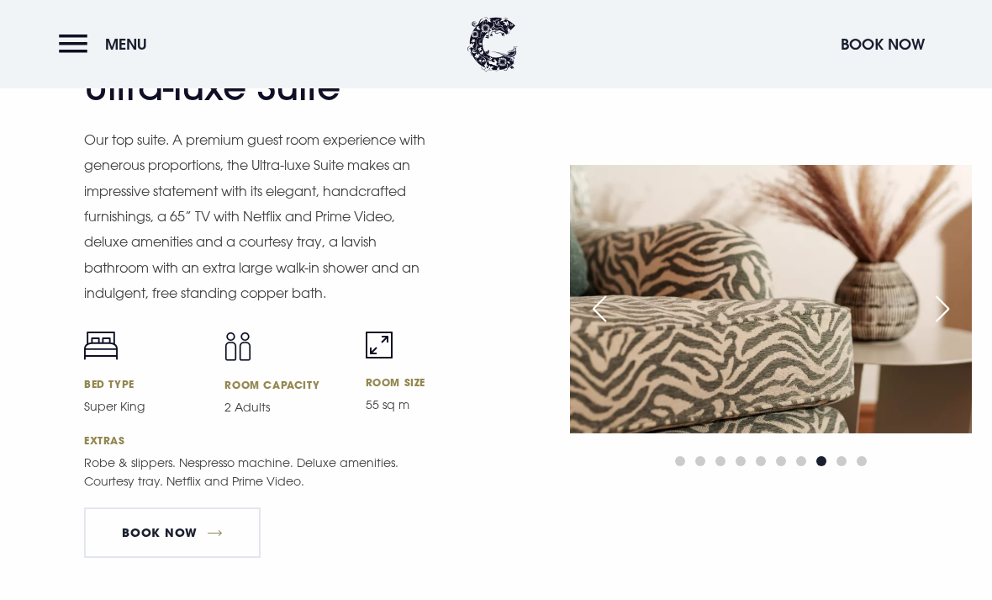
click at [945, 327] on div "Next slide" at bounding box center [943, 308] width 42 height 37
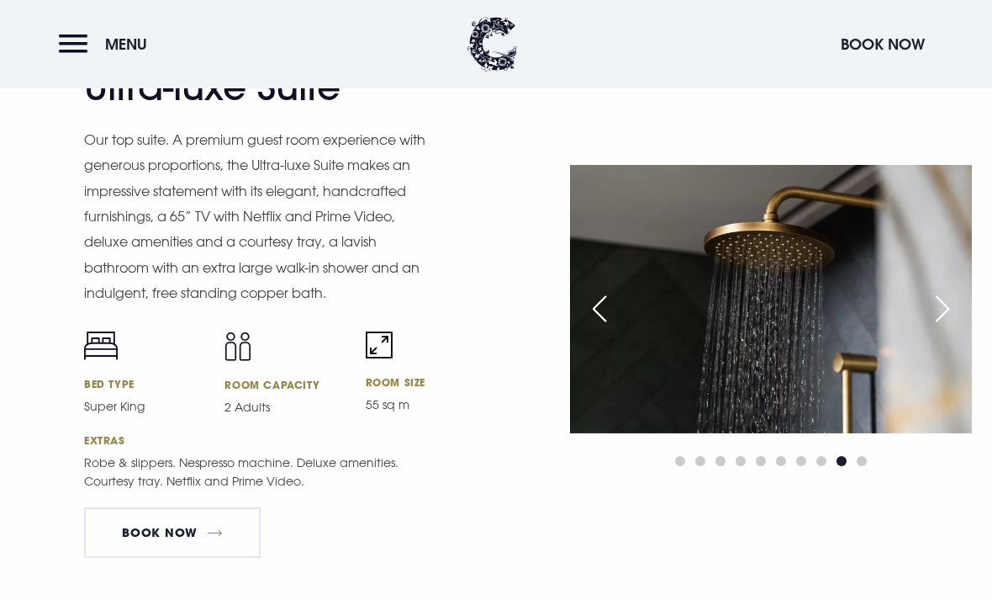
click at [947, 327] on div "Next slide" at bounding box center [943, 308] width 42 height 37
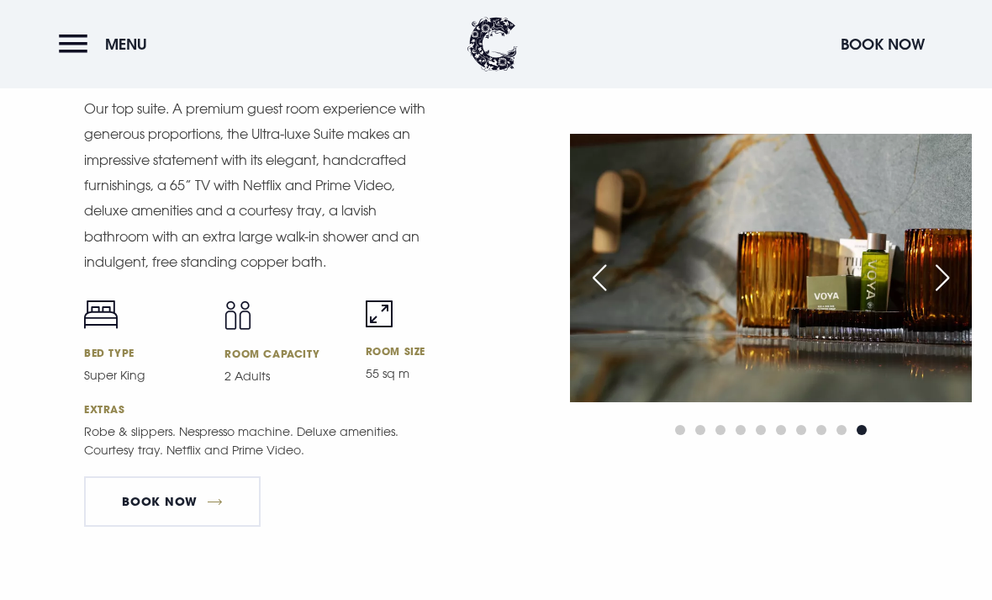
scroll to position [2313, 0]
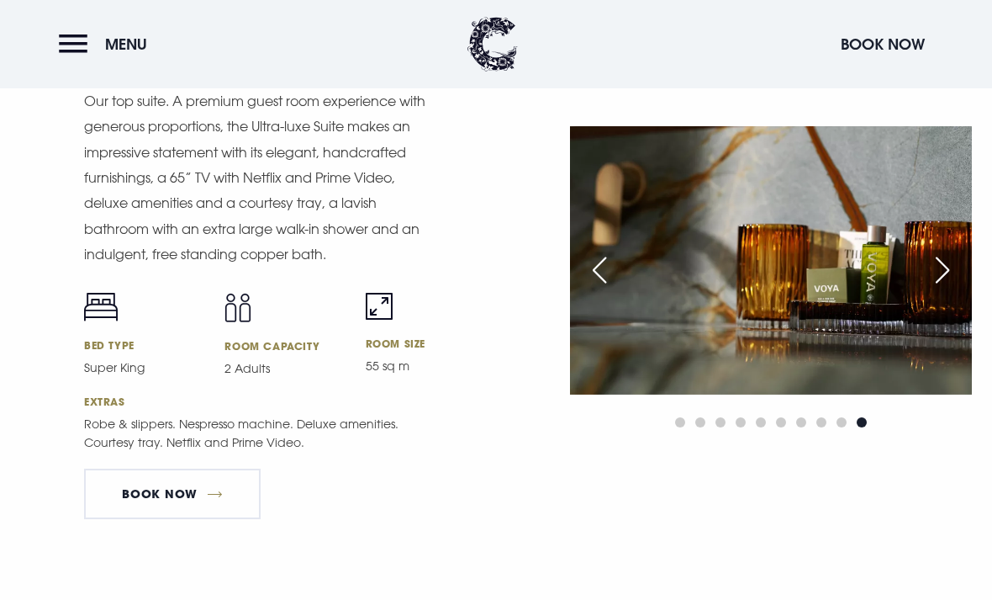
click at [605, 599] on div "Ultra-luxe Suite Our top suite. A premium guest room experience with generous p…" at bounding box center [496, 279] width 992 height 674
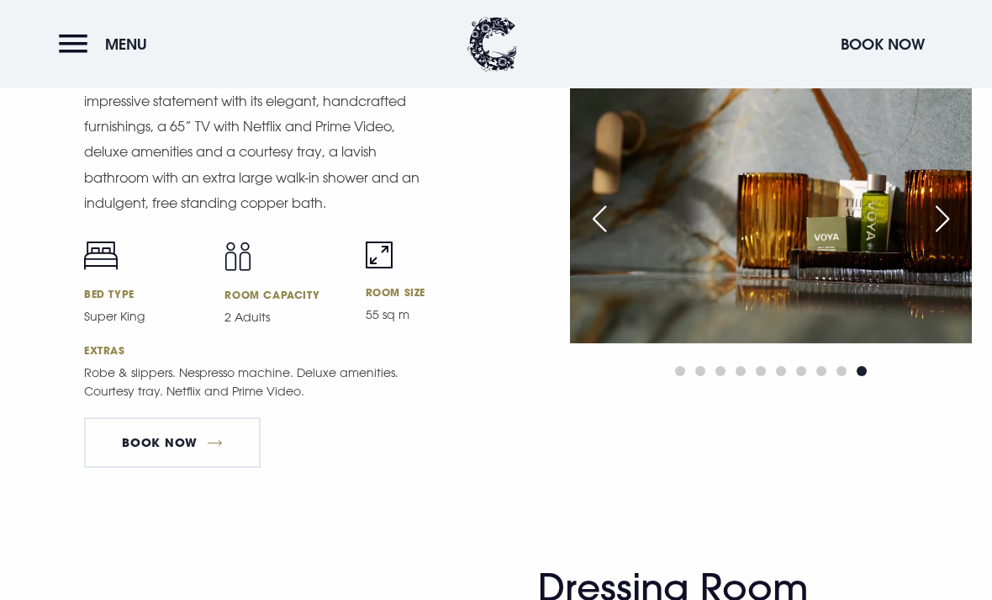
scroll to position [2367, 0]
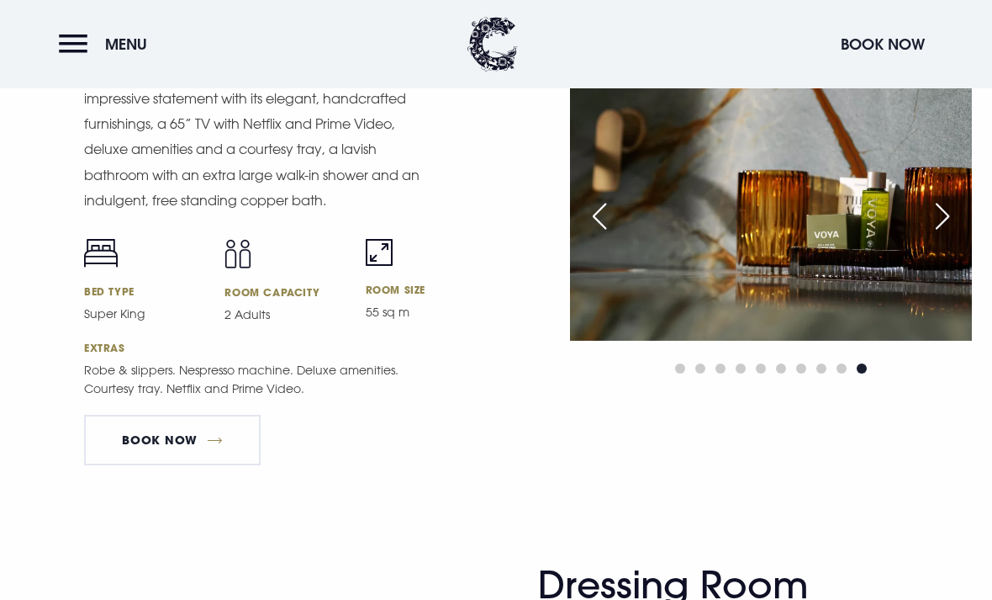
click at [958, 235] on div "Next slide" at bounding box center [943, 216] width 42 height 37
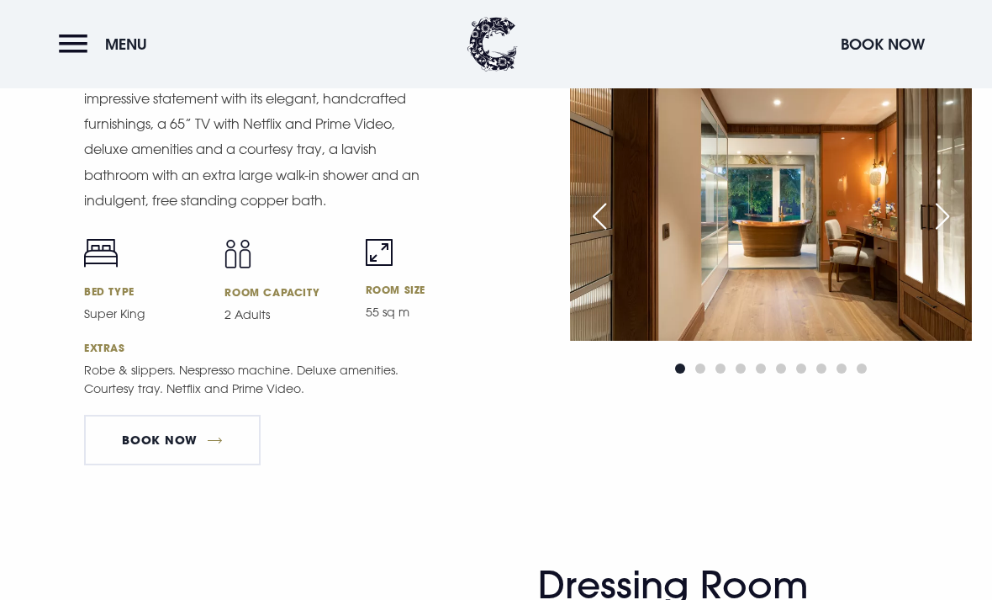
click at [928, 235] on div "Next slide" at bounding box center [943, 216] width 42 height 37
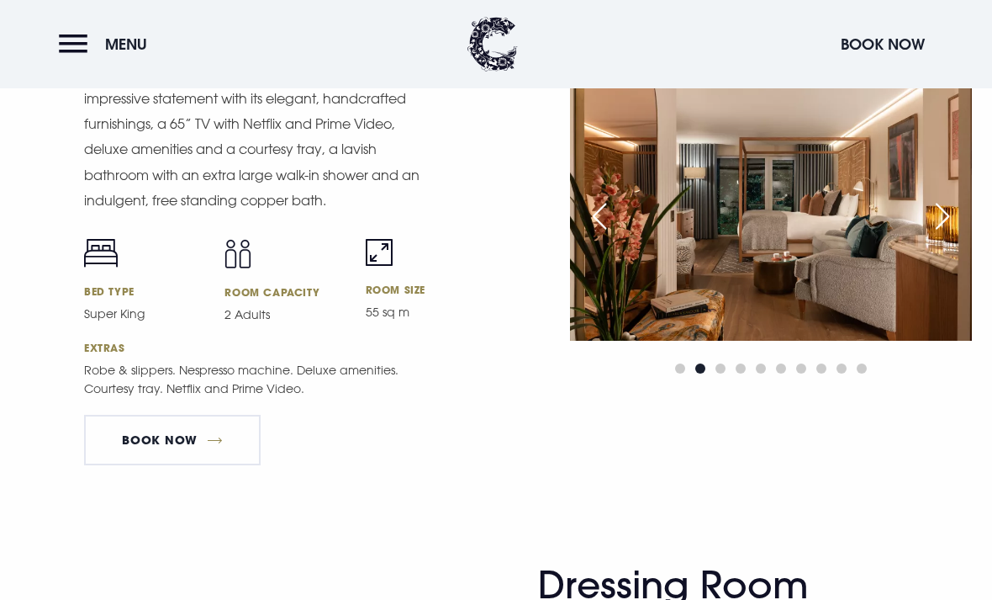
click at [945, 235] on div "Next slide" at bounding box center [943, 216] width 42 height 37
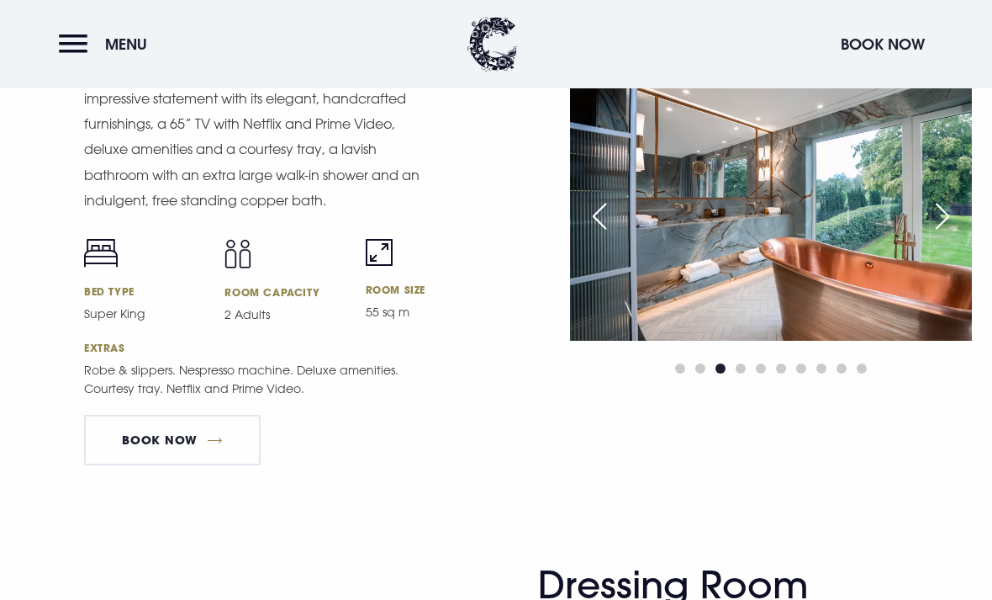
click at [946, 235] on div "Next slide" at bounding box center [943, 216] width 42 height 37
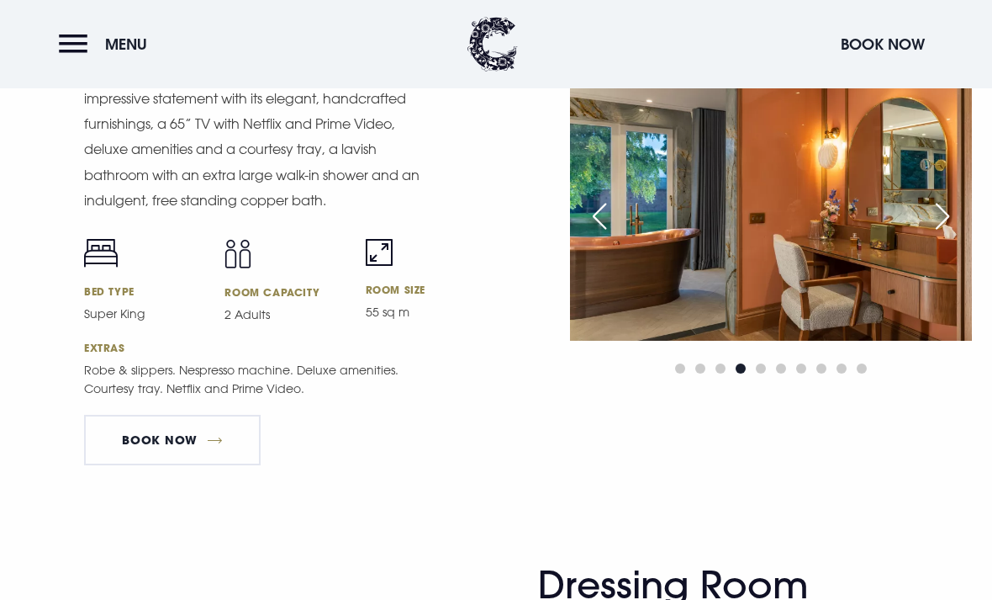
click at [953, 235] on div "Next slide" at bounding box center [943, 216] width 42 height 37
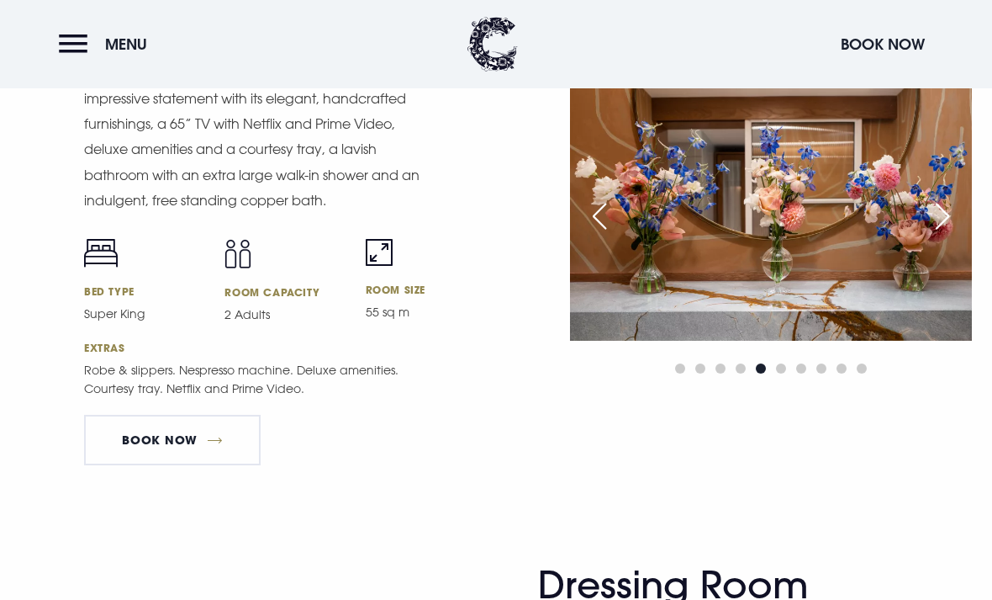
click at [946, 235] on div "Next slide" at bounding box center [943, 216] width 42 height 37
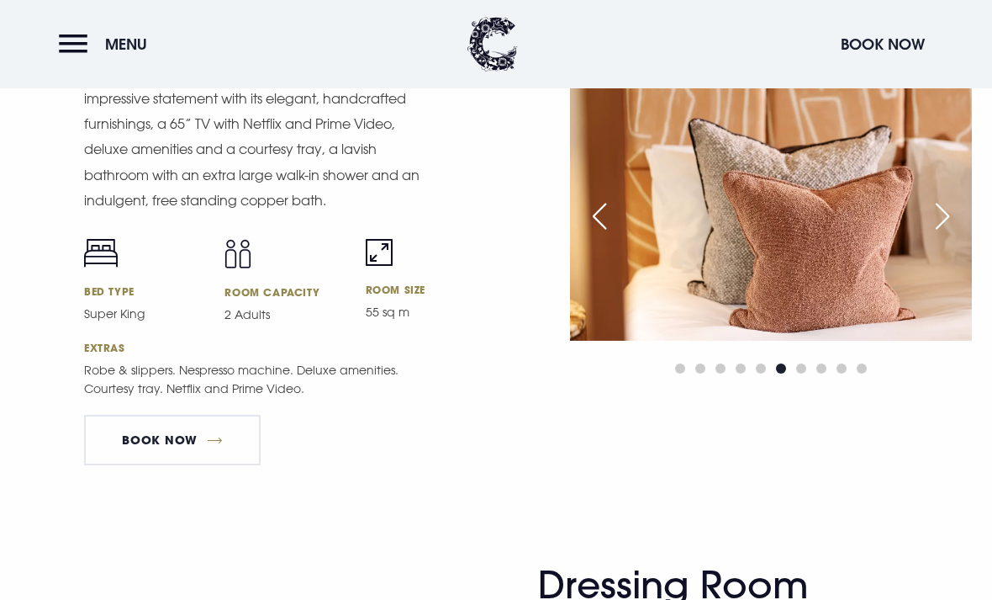
click at [951, 235] on div "Next slide" at bounding box center [943, 216] width 42 height 37
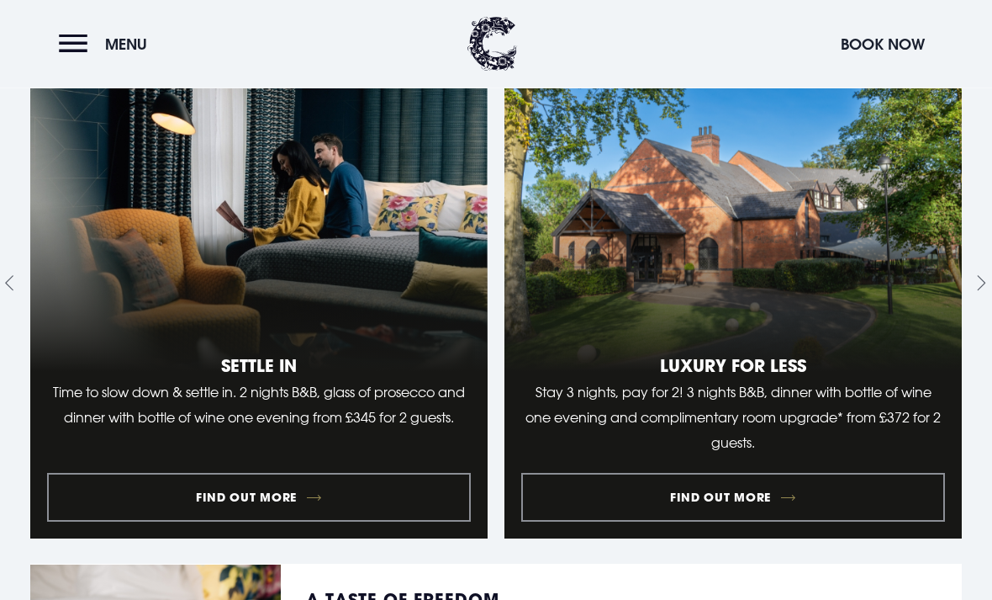
scroll to position [1454, 0]
click at [66, 38] on button "Menu" at bounding box center [107, 44] width 97 height 36
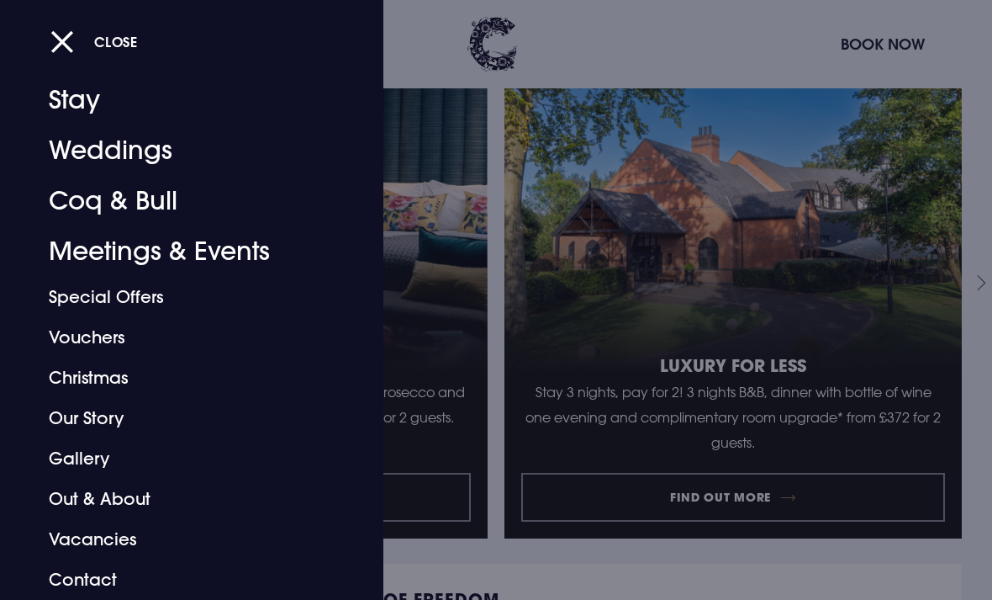
scroll to position [33, 0]
click at [52, 47] on button "Close" at bounding box center [93, 41] width 87 height 34
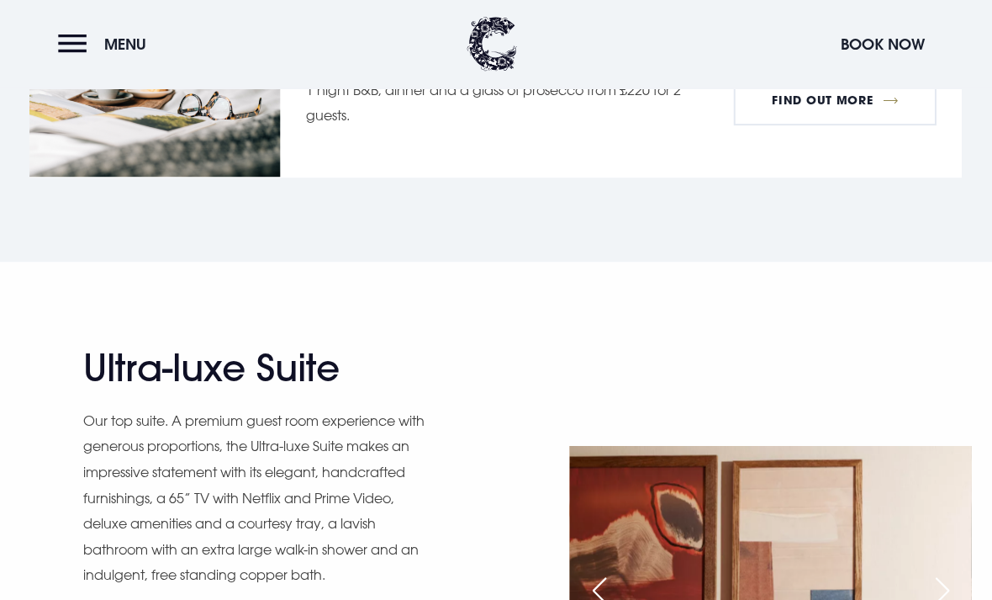
scroll to position [1991, 0]
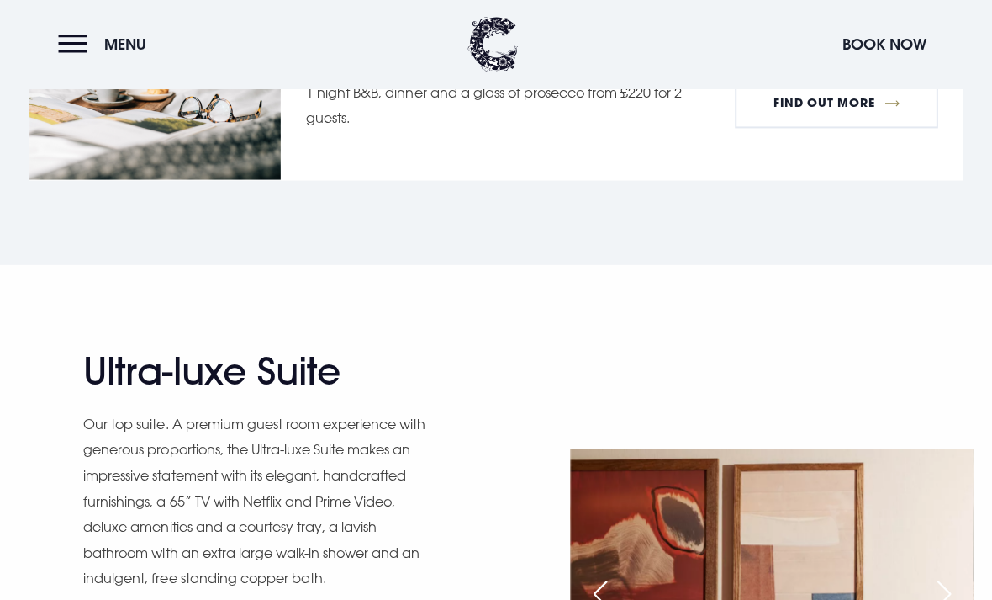
click at [82, 48] on button "Menu" at bounding box center [107, 44] width 97 height 36
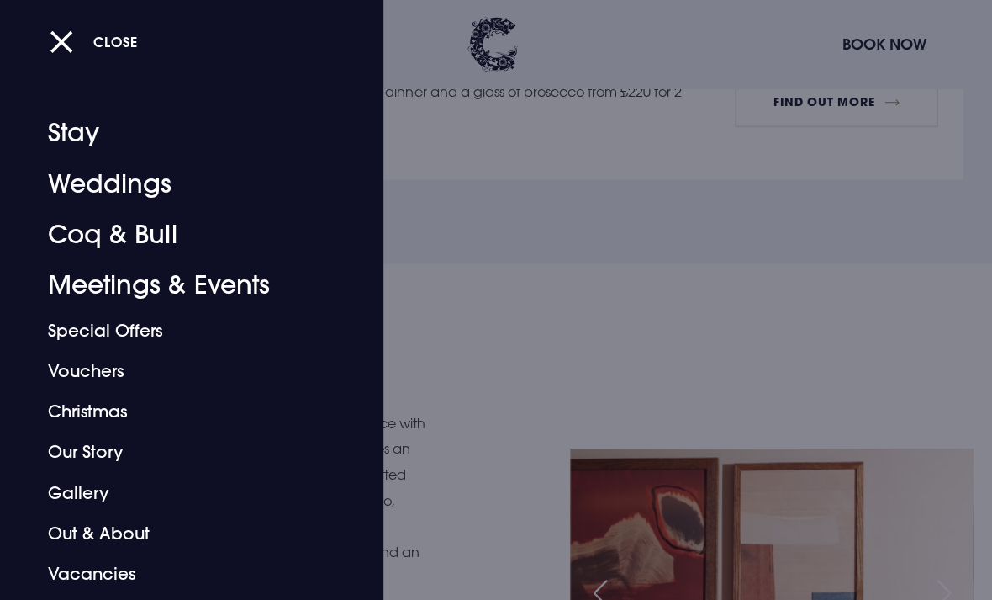
scroll to position [0, 0]
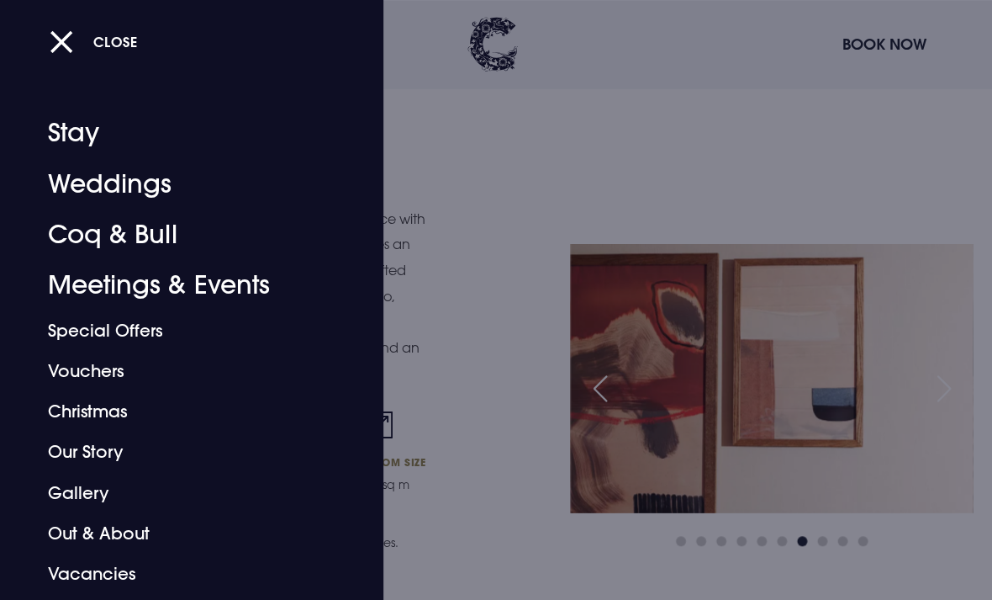
click at [63, 45] on button "Close" at bounding box center [93, 41] width 87 height 34
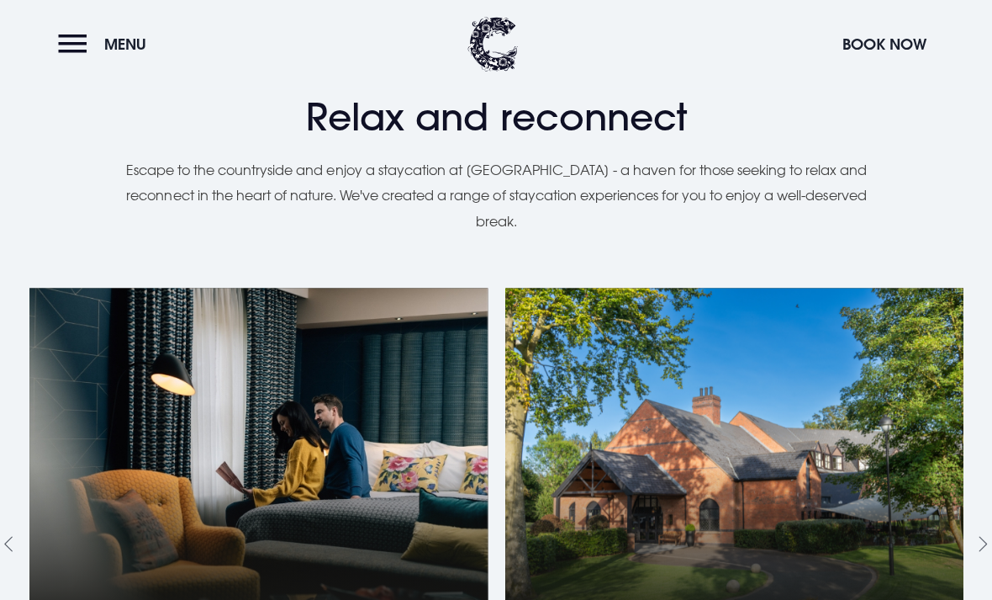
scroll to position [1188, 0]
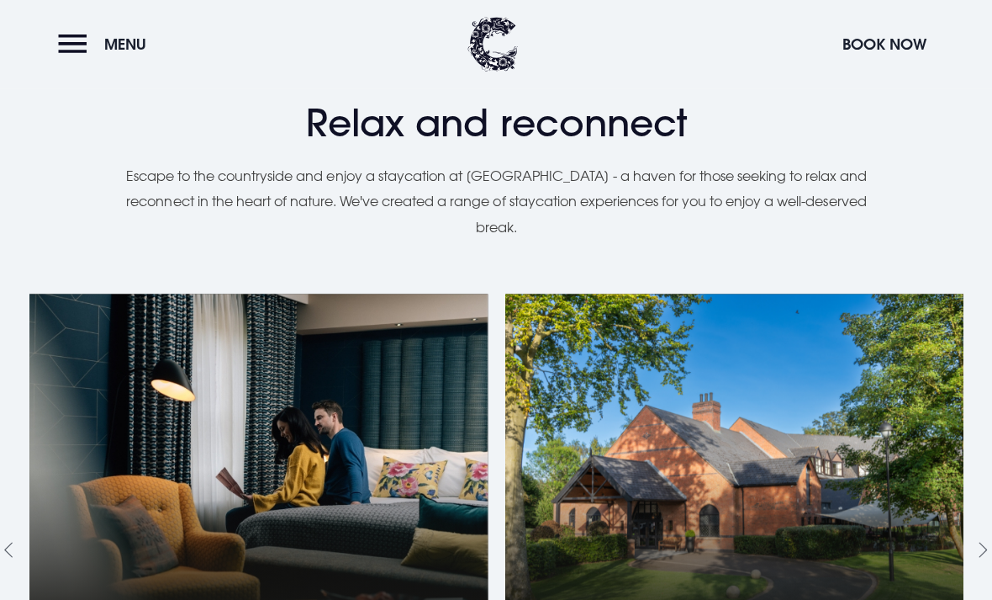
click at [838, 40] on button "Book Now" at bounding box center [882, 44] width 101 height 36
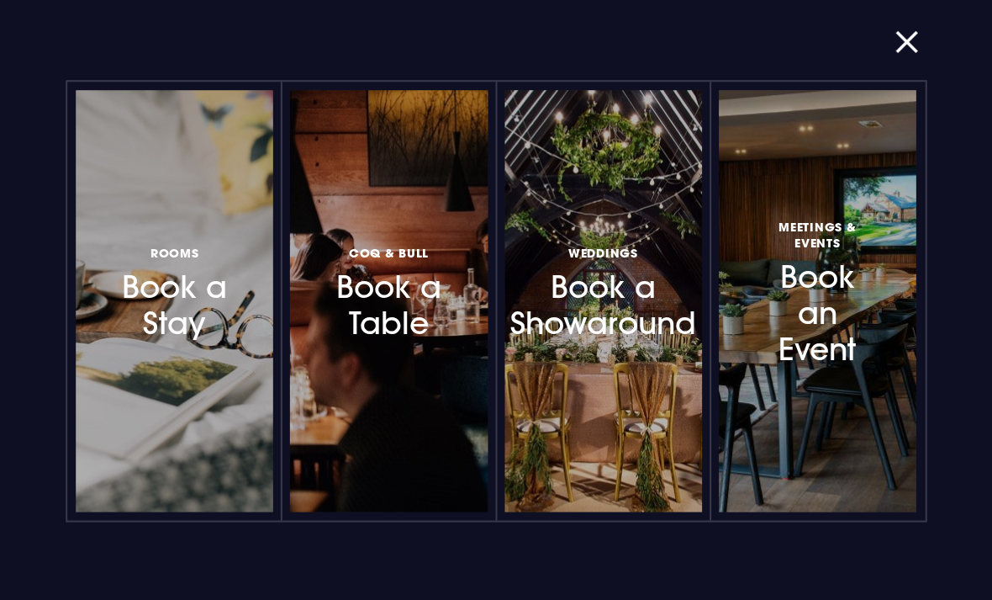
click at [154, 304] on h3 "Rooms Book a Stay" at bounding box center [175, 291] width 114 height 100
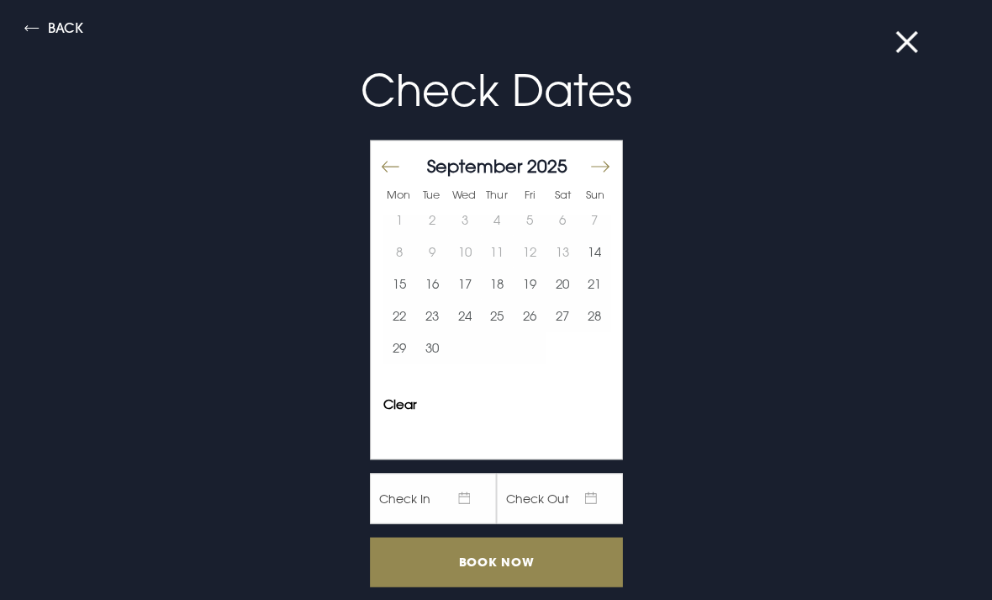
click at [605, 161] on button "Move forward to switch to the next month." at bounding box center [599, 166] width 20 height 35
click at [604, 160] on button "Move forward to switch to the next month." at bounding box center [599, 166] width 20 height 35
click at [598, 155] on button "Move forward to switch to the next month." at bounding box center [599, 166] width 20 height 35
click at [600, 151] on button "Move forward to switch to the next month." at bounding box center [599, 166] width 20 height 35
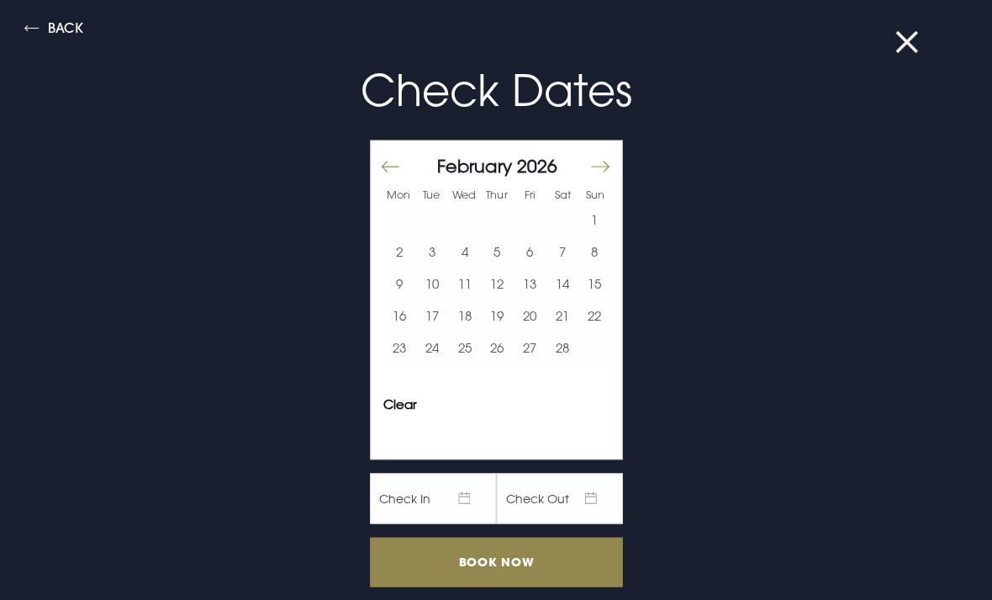
click at [600, 151] on button "Move forward to switch to the next month." at bounding box center [599, 166] width 20 height 35
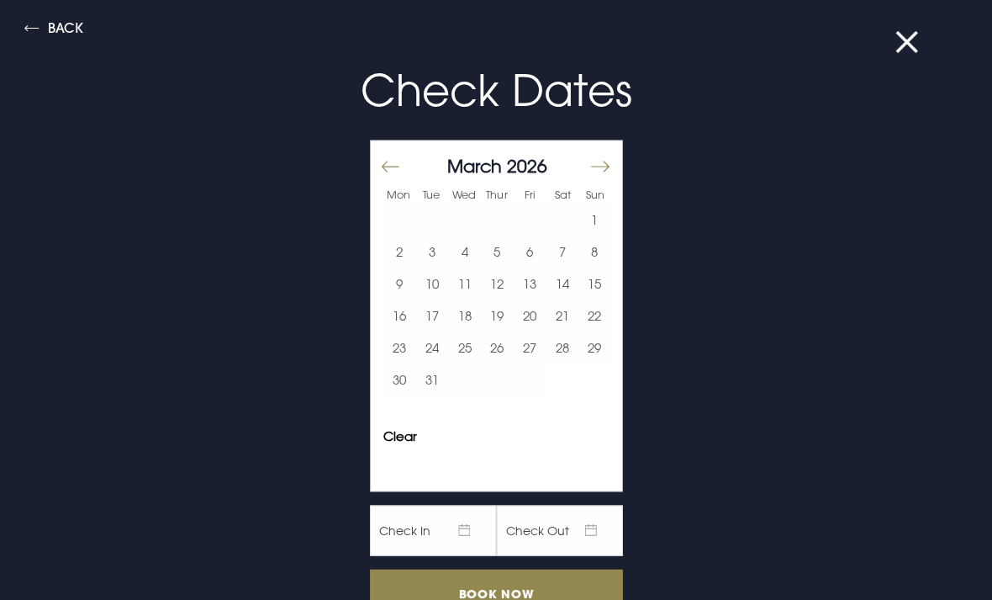
click at [603, 157] on button "Move forward to switch to the next month." at bounding box center [599, 166] width 20 height 35
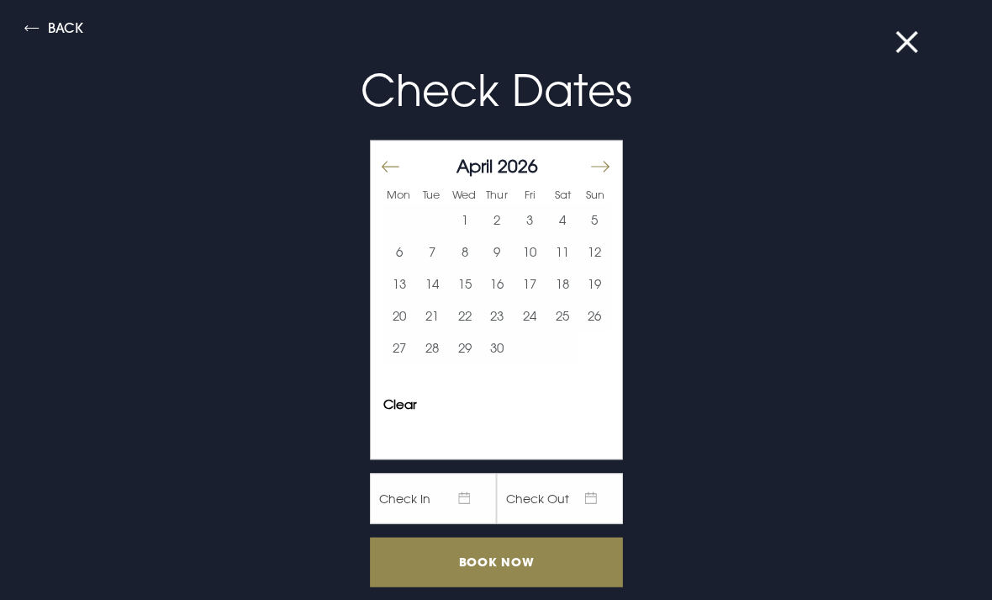
click at [560, 249] on button "11" at bounding box center [562, 251] width 33 height 32
click at [397, 281] on button "13" at bounding box center [399, 283] width 33 height 32
click at [415, 559] on input "Book Now" at bounding box center [496, 561] width 252 height 50
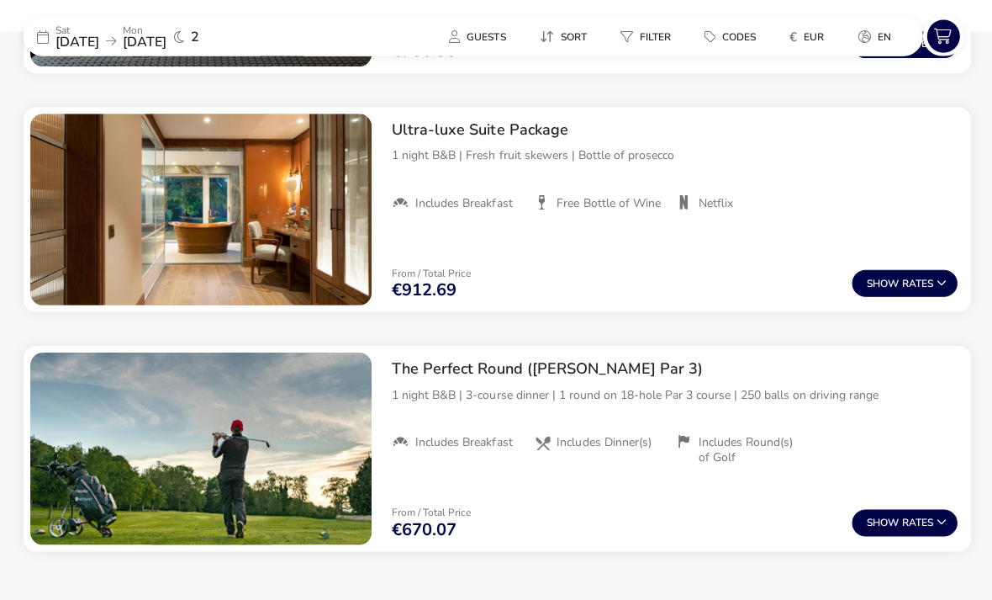
scroll to position [1627, 0]
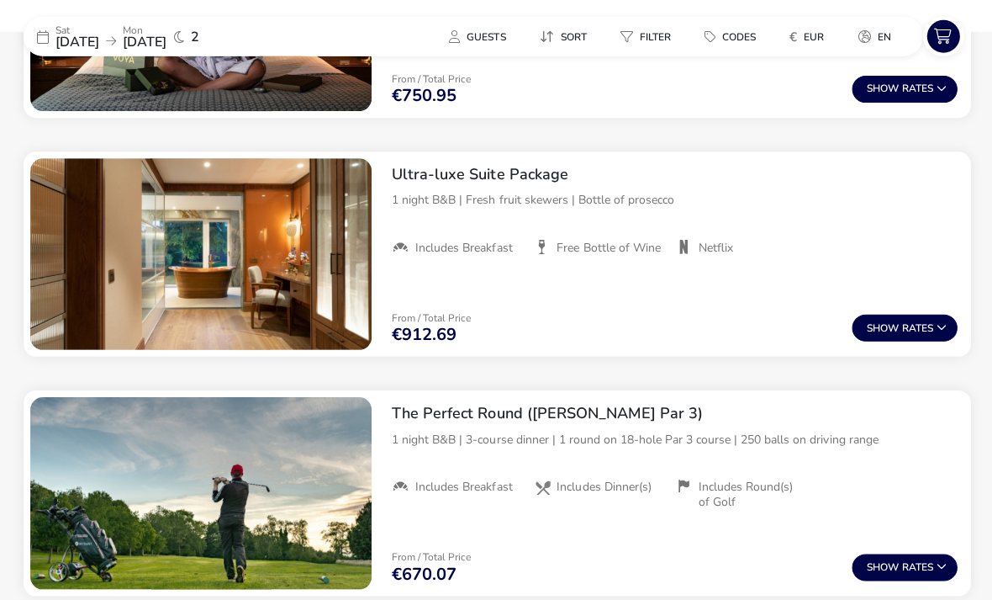
click at [869, 325] on span "Show" at bounding box center [881, 327] width 35 height 11
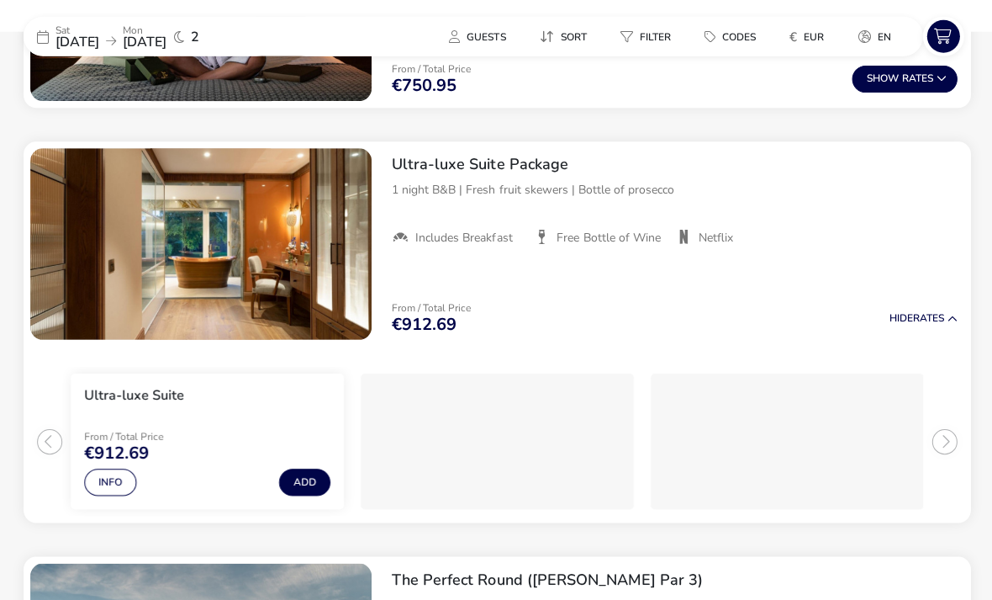
scroll to position [1586, 0]
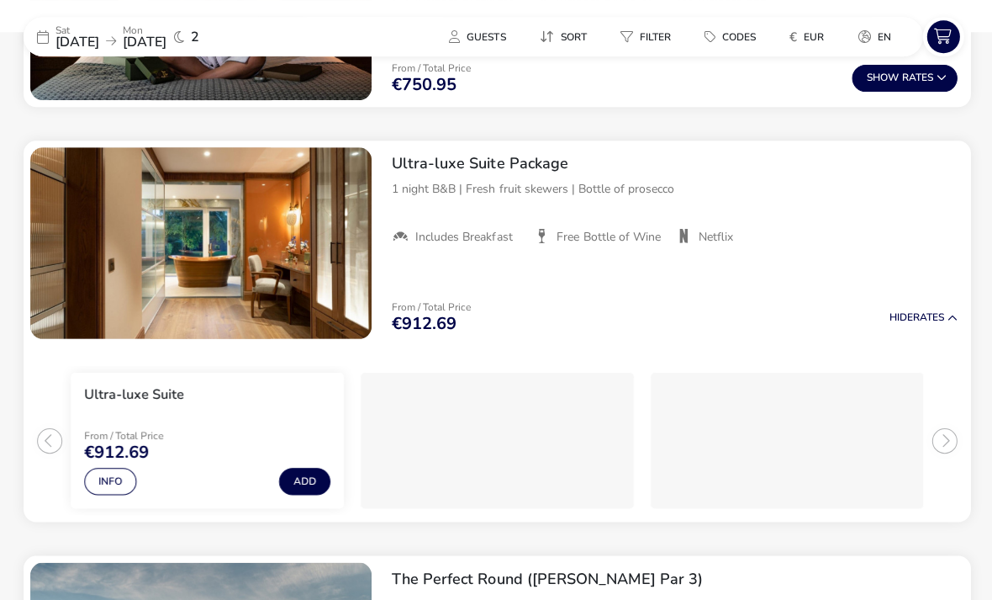
click at [202, 434] on p "From / Total Price" at bounding box center [156, 435] width 144 height 10
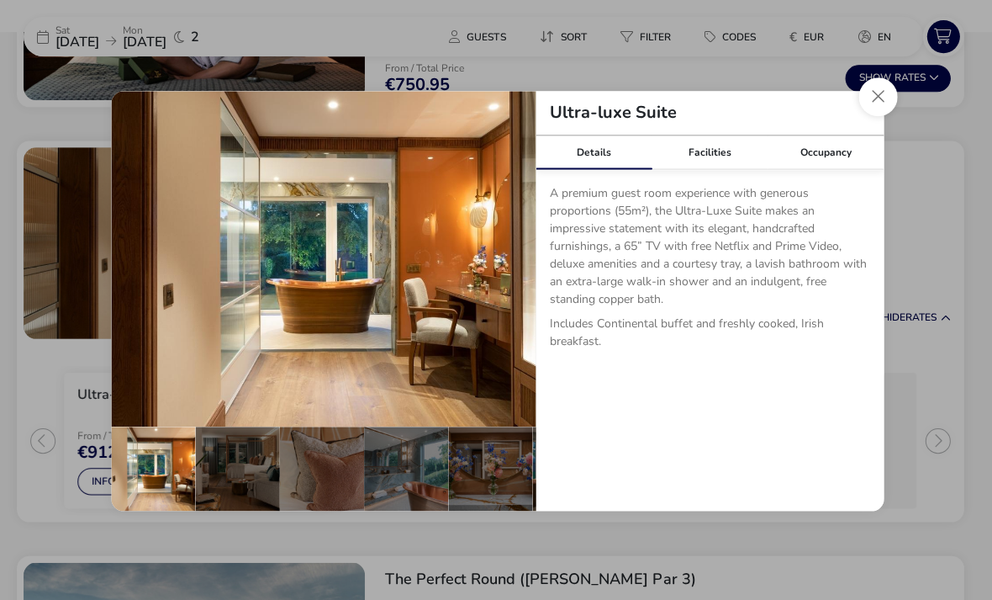
click at [242, 491] on div "details" at bounding box center [237, 467] width 84 height 84
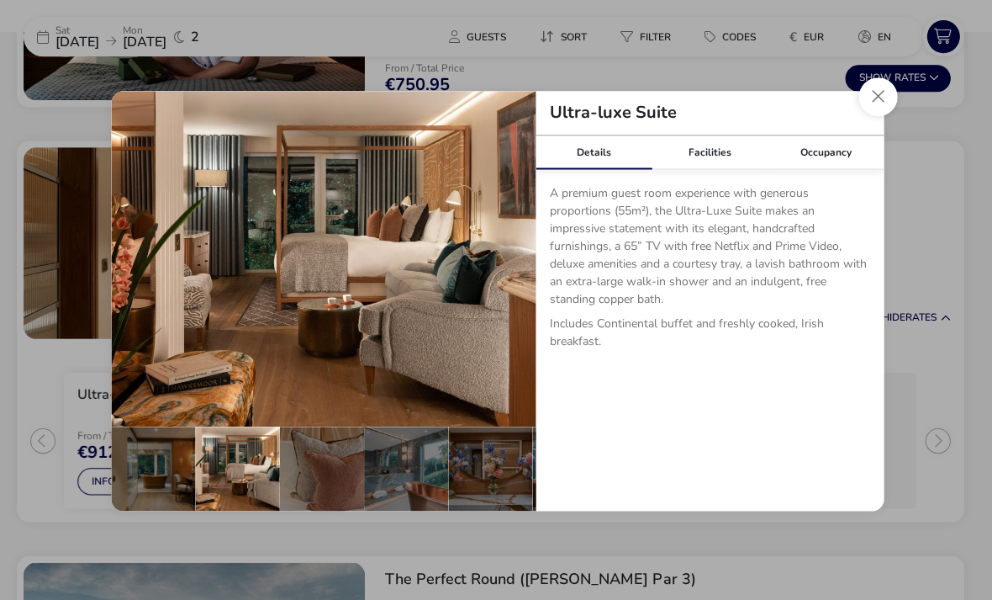
click at [723, 169] on div "Facilities" at bounding box center [708, 152] width 116 height 34
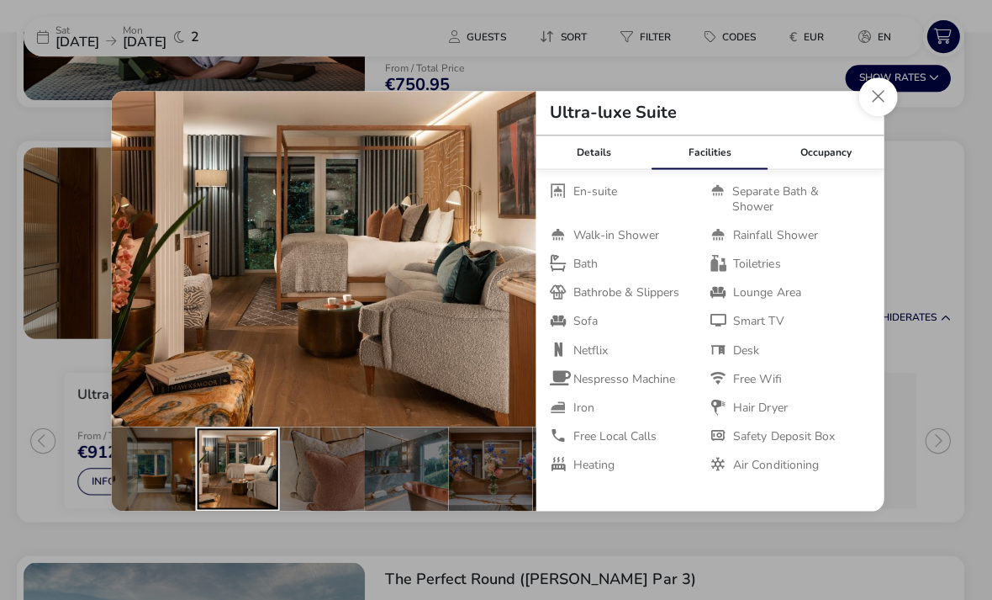
click at [244, 504] on div "details" at bounding box center [237, 467] width 84 height 84
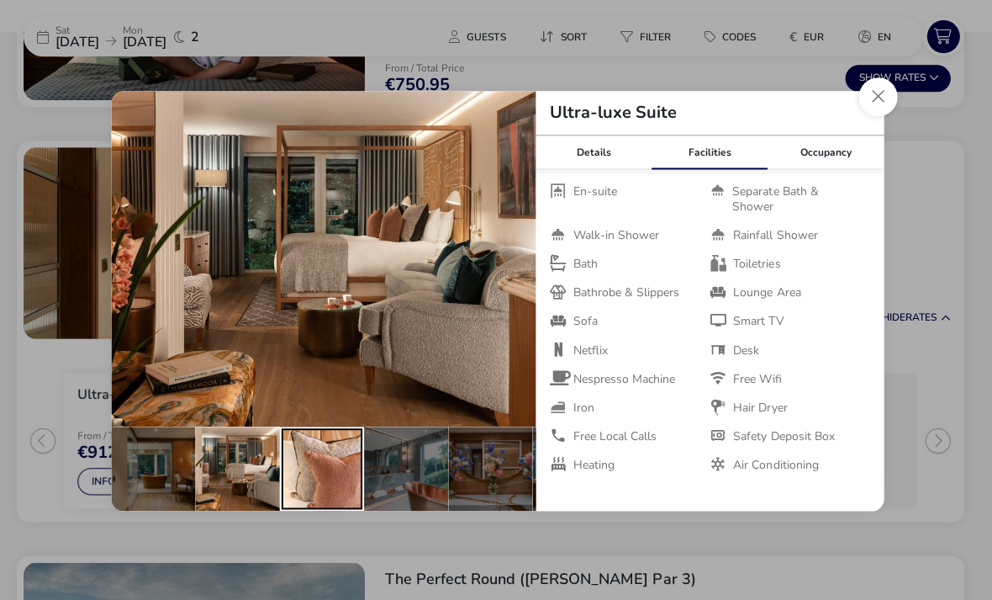
click at [335, 496] on div "details" at bounding box center [321, 467] width 84 height 84
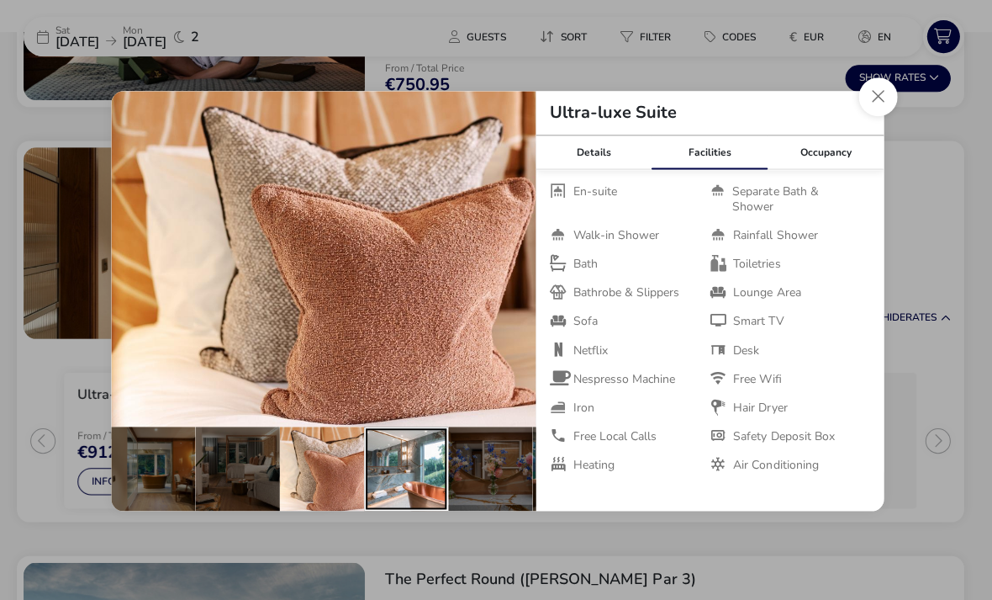
click at [413, 499] on div "details" at bounding box center [405, 467] width 84 height 84
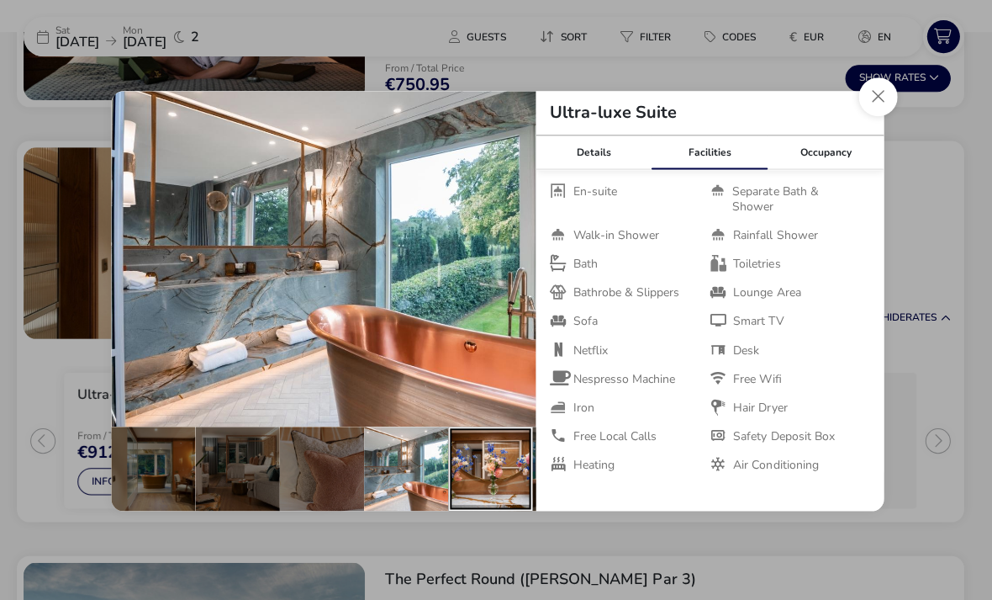
click at [504, 487] on div "details" at bounding box center [489, 467] width 84 height 84
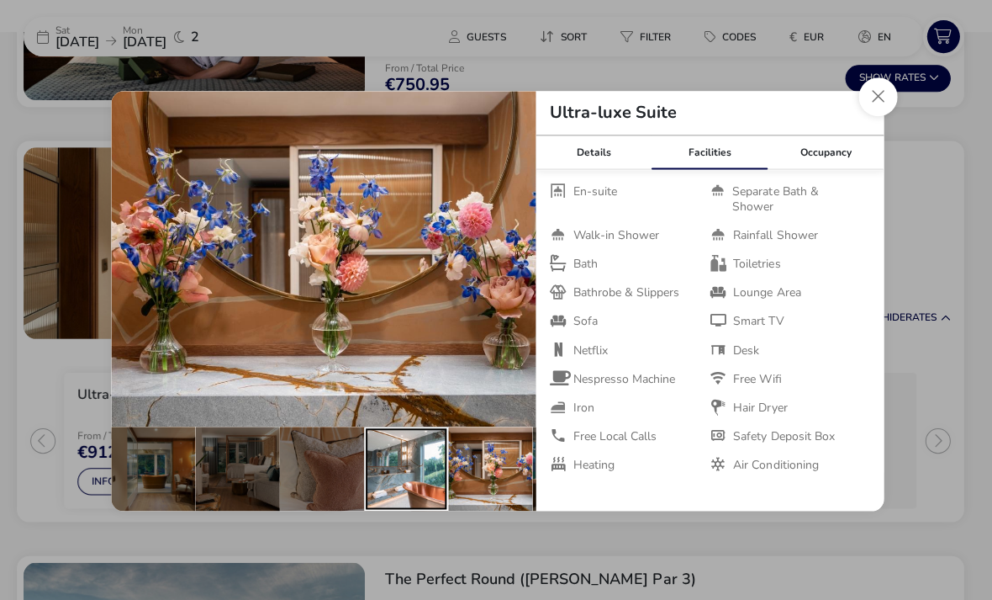
click at [397, 500] on div "details" at bounding box center [405, 467] width 84 height 84
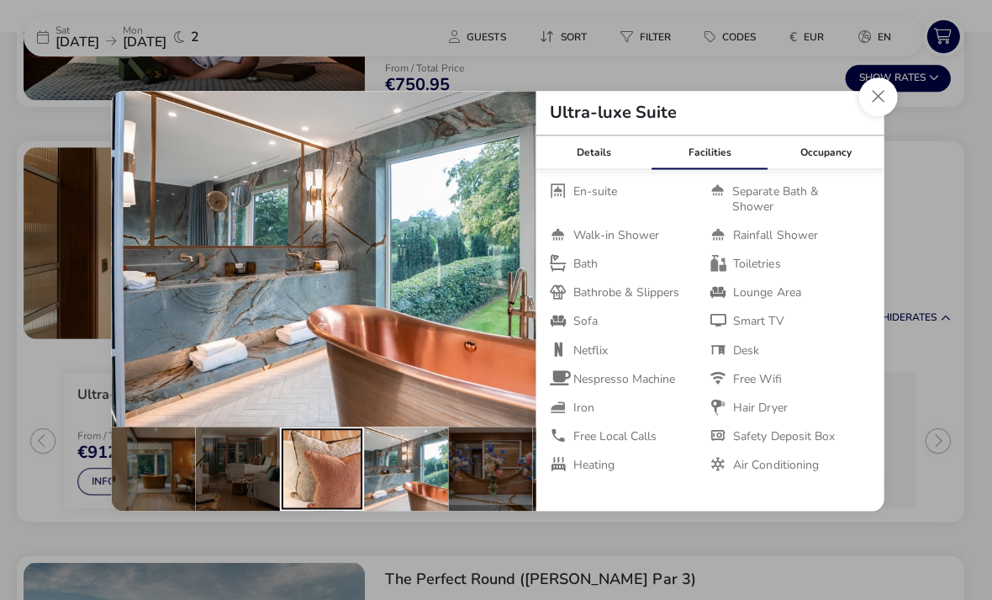
click at [309, 508] on div "details" at bounding box center [321, 467] width 84 height 84
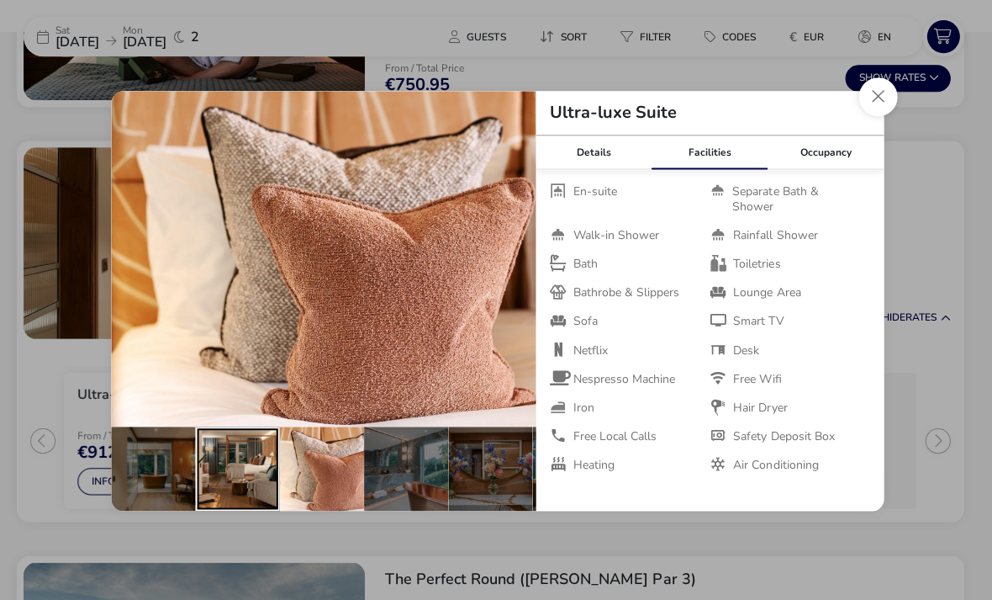
click at [230, 499] on div "details" at bounding box center [237, 467] width 84 height 84
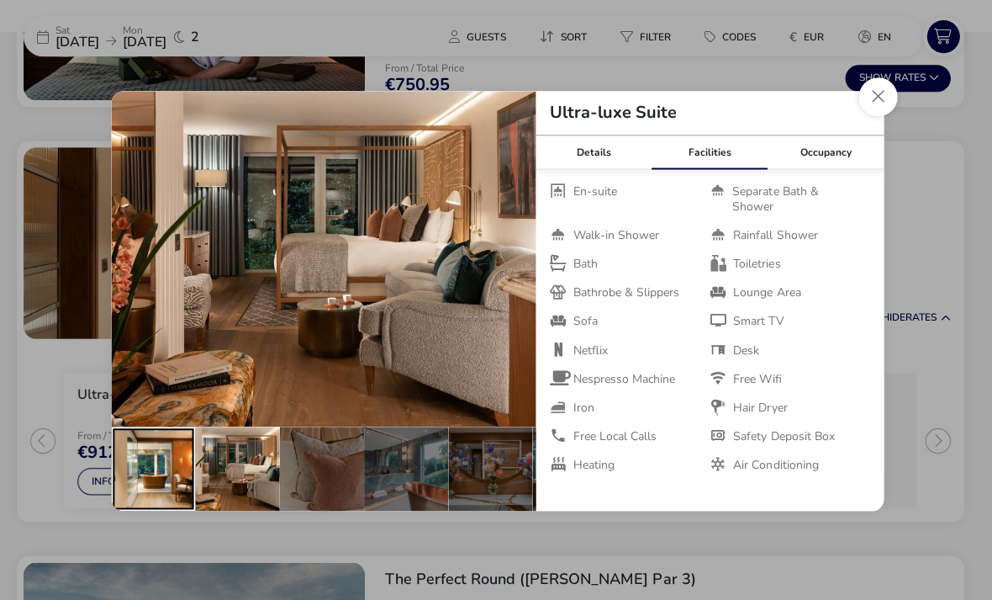
click at [161, 491] on div "details" at bounding box center [153, 467] width 84 height 84
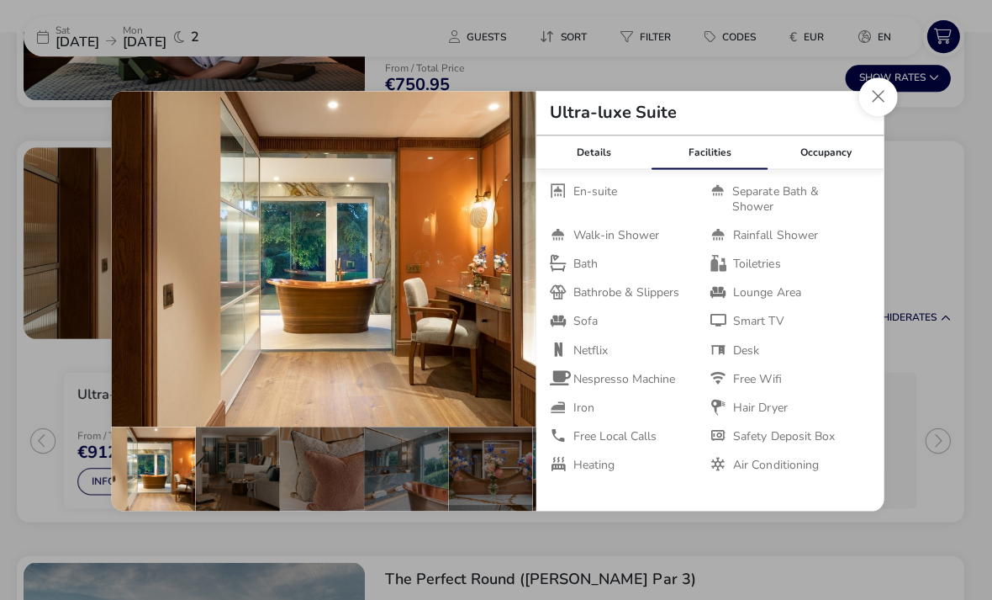
click at [862, 116] on button "Close dialog" at bounding box center [876, 96] width 39 height 39
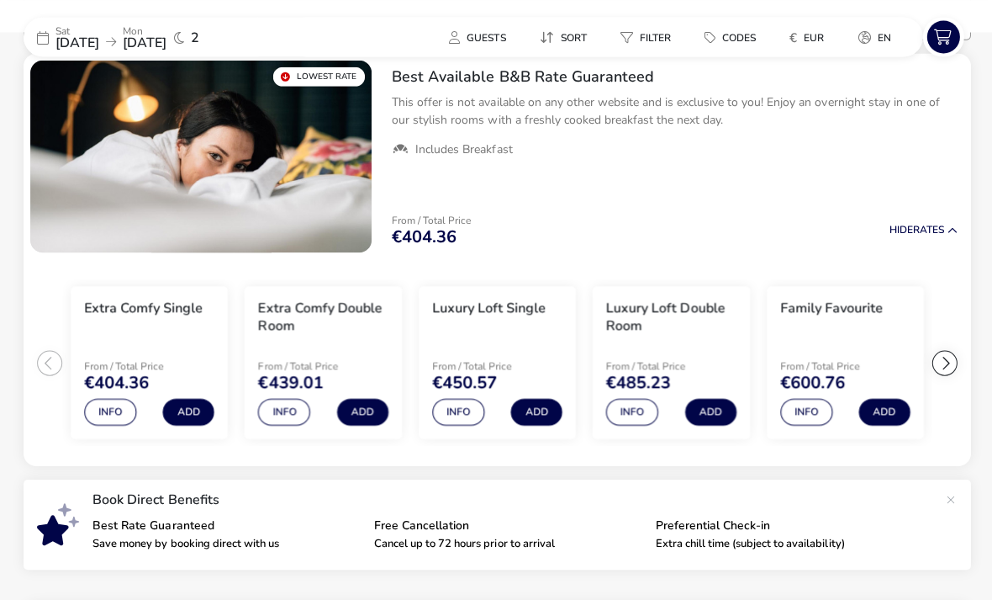
scroll to position [169, 0]
click at [809, 45] on button "€ EUR" at bounding box center [804, 36] width 61 height 24
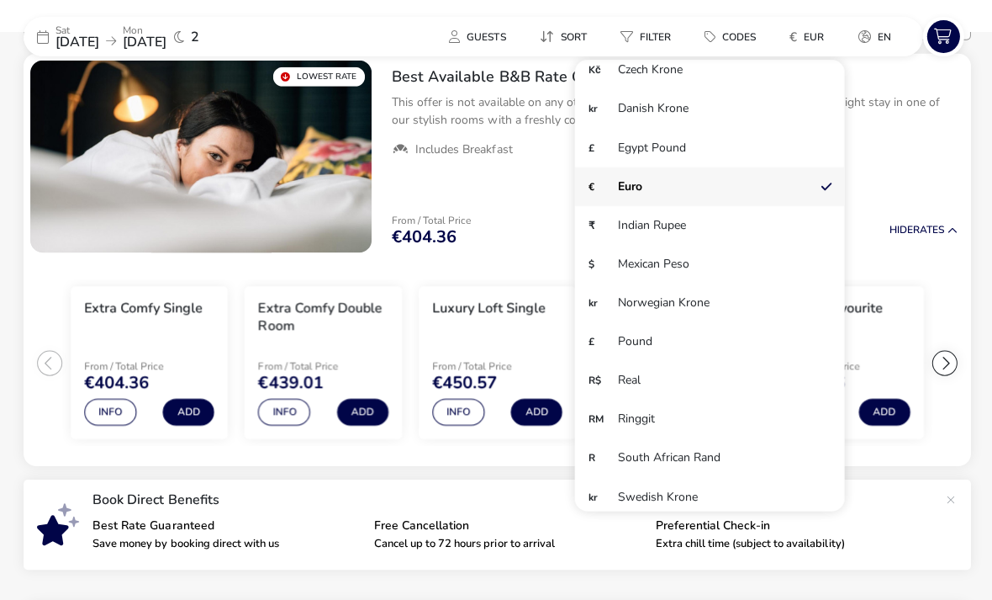
scroll to position [92, 0]
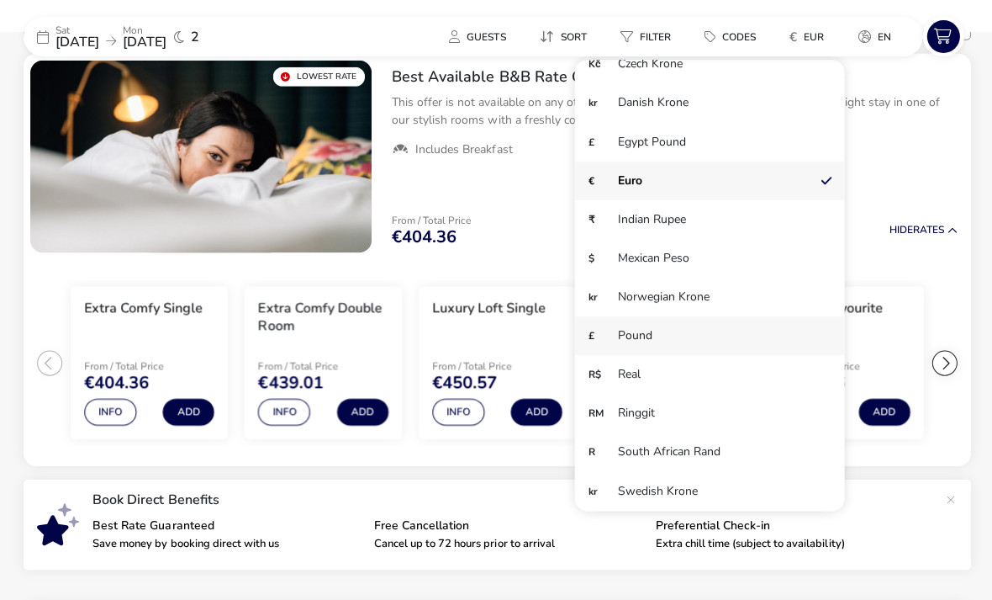
click at [754, 339] on li "£ Pound" at bounding box center [707, 334] width 269 height 39
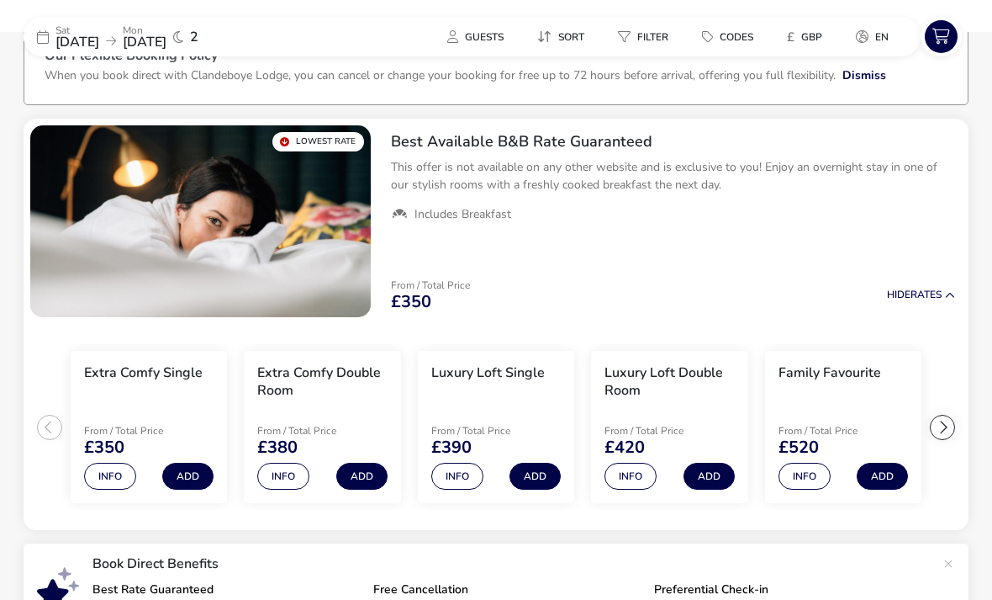
scroll to position [106, 0]
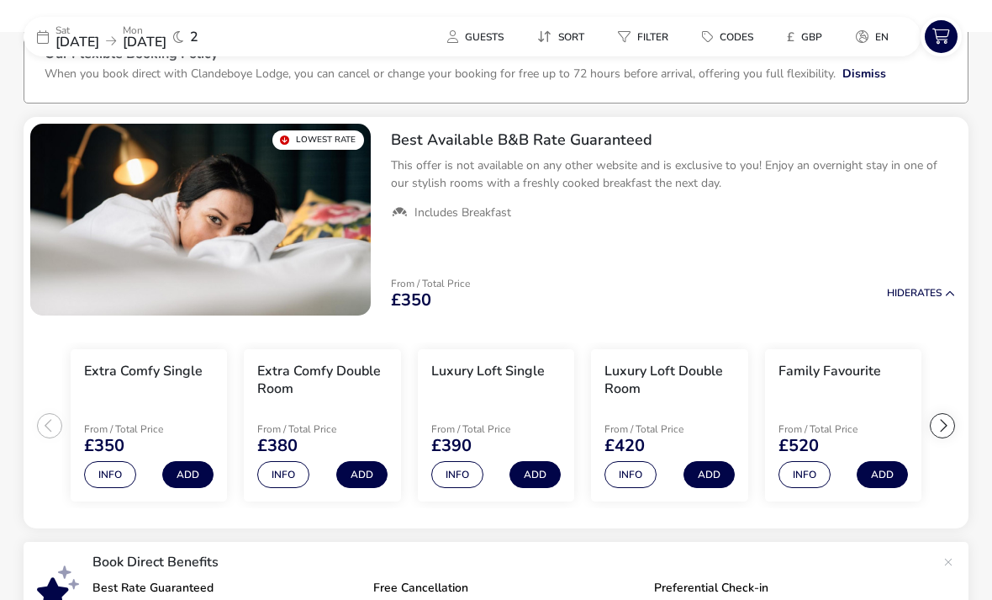
click at [942, 425] on div at bounding box center [942, 425] width 25 height 25
click at [943, 422] on div at bounding box center [942, 425] width 25 height 25
click at [948, 421] on ul "Extra Comfy Single From / Total Price £350 Info Add Extra Comfy Double Room Fro…" at bounding box center [496, 425] width 945 height 207
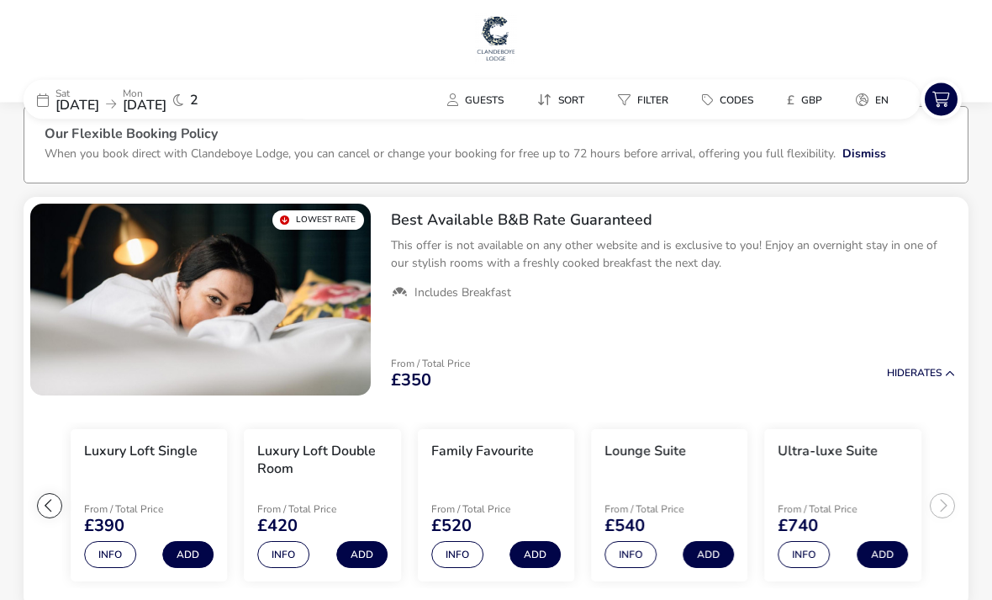
scroll to position [0, 0]
